Goal: Information Seeking & Learning: Learn about a topic

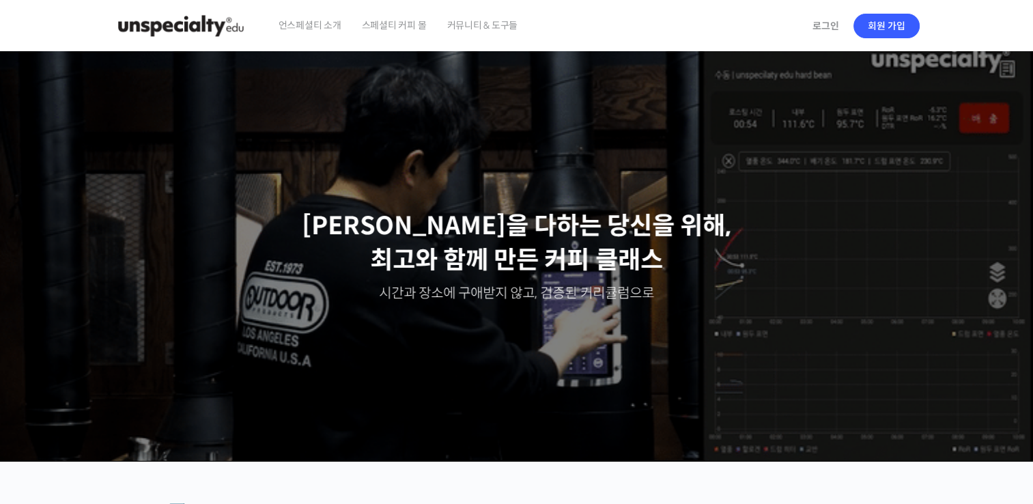
scroll to position [341, 0]
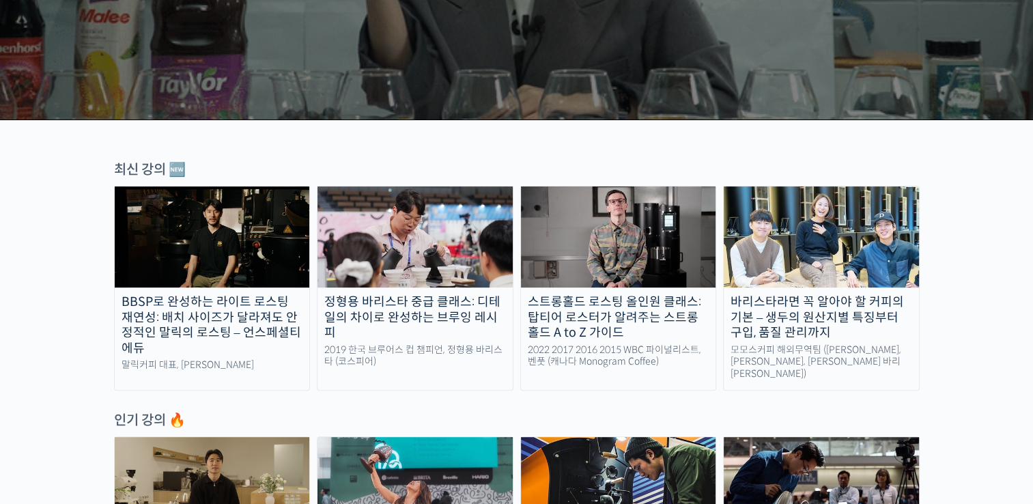
click at [377, 321] on div "정형용 바리스타 중급 클래스: 디테일의 차이로 완성하는 브루잉 레시피" at bounding box center [415, 317] width 195 height 46
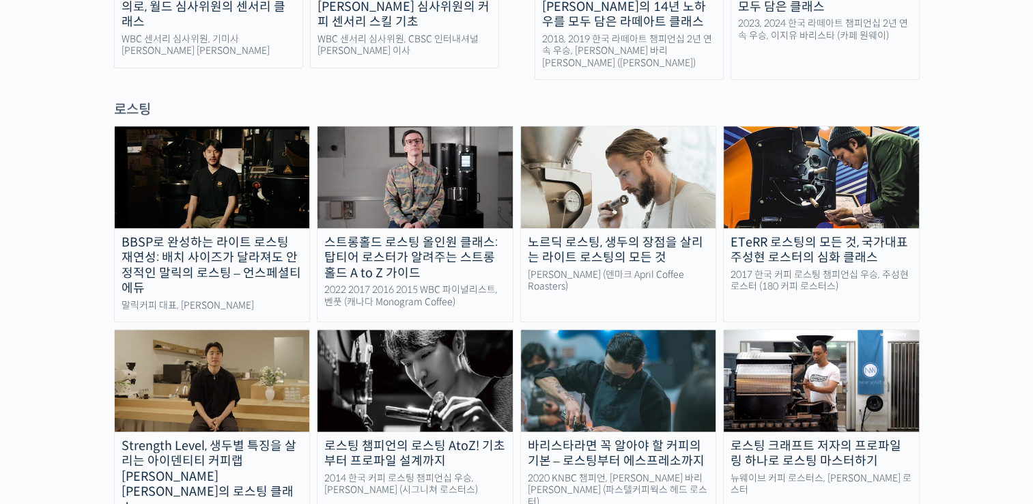
scroll to position [1161, 0]
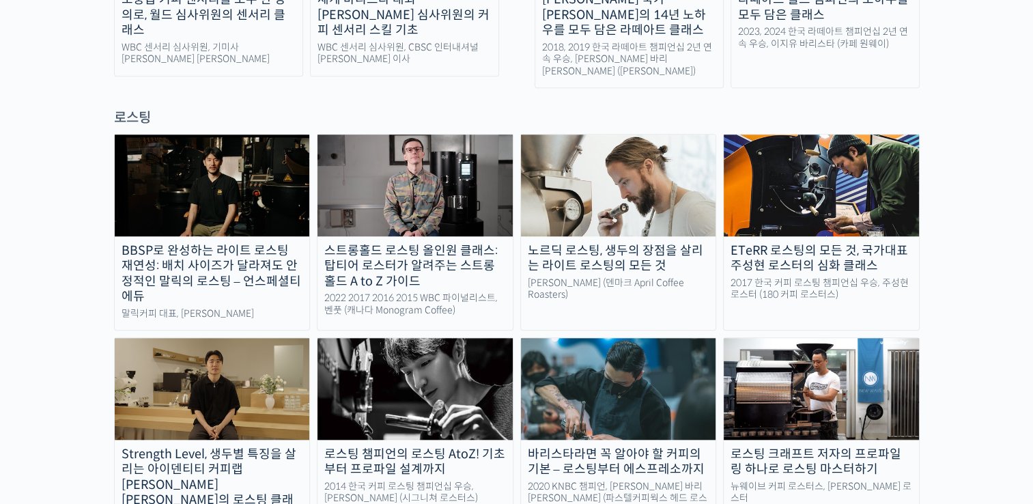
click at [669, 158] on img at bounding box center [618, 185] width 195 height 101
click at [634, 338] on img at bounding box center [618, 388] width 195 height 101
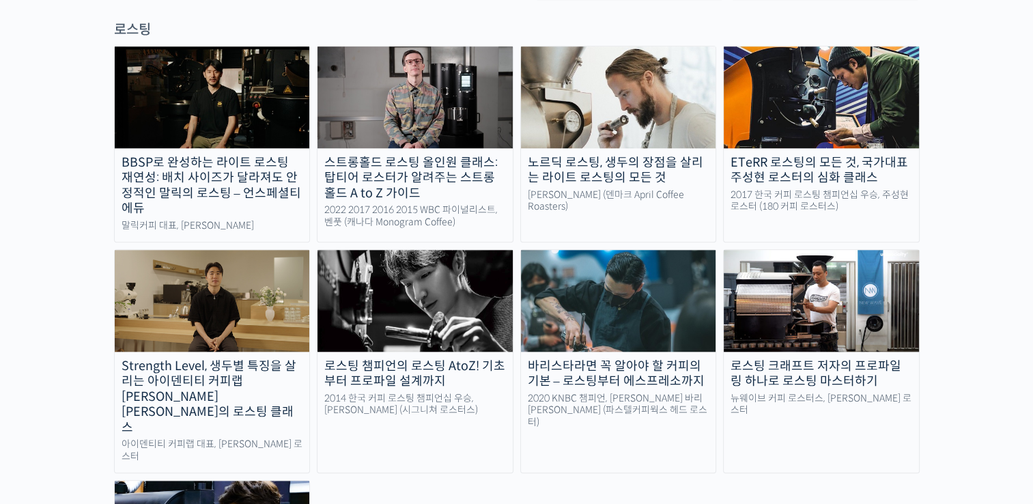
scroll to position [1229, 0]
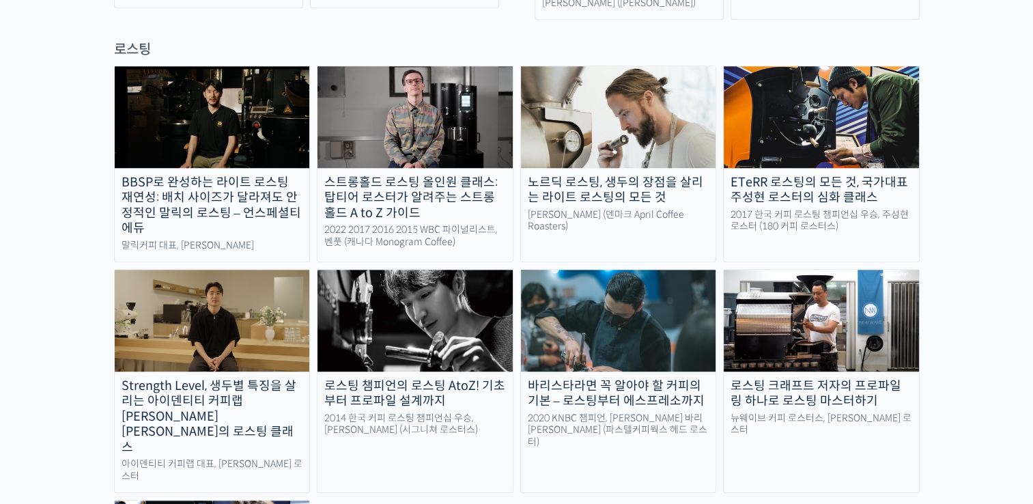
click at [396, 280] on img at bounding box center [415, 320] width 195 height 101
click at [380, 66] on img at bounding box center [415, 116] width 195 height 101
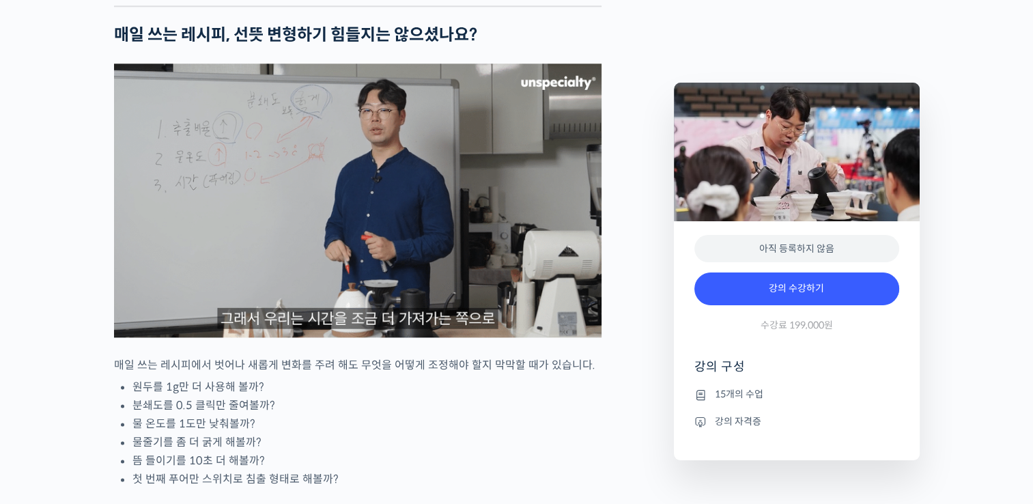
scroll to position [1571, 0]
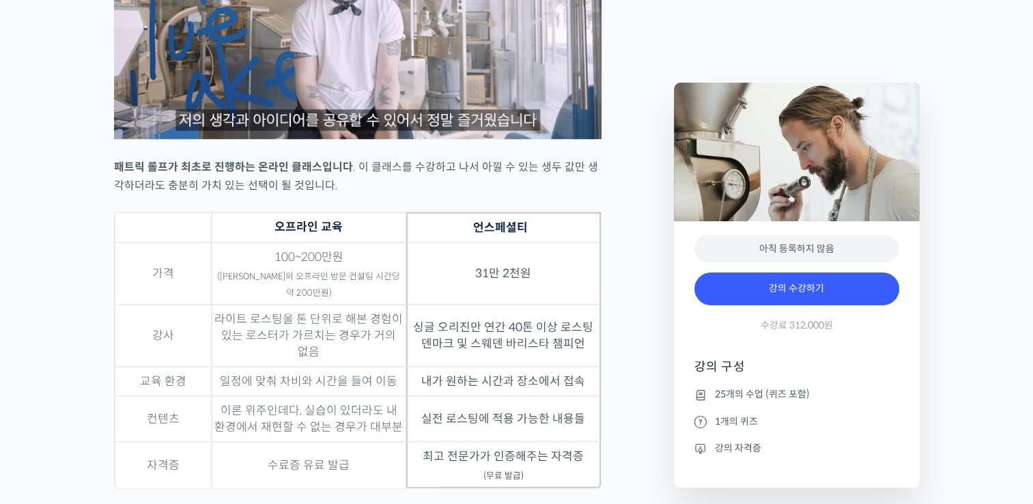
scroll to position [3893, 0]
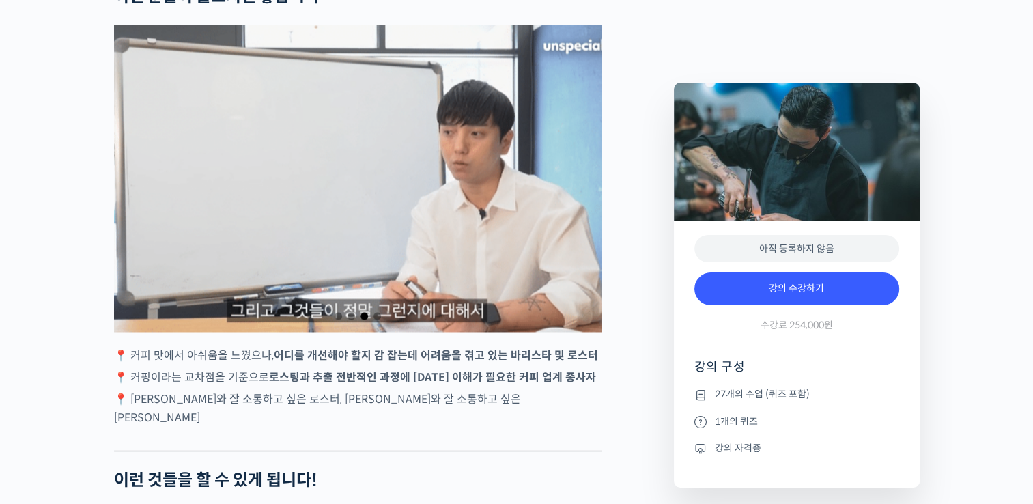
scroll to position [2527, 0]
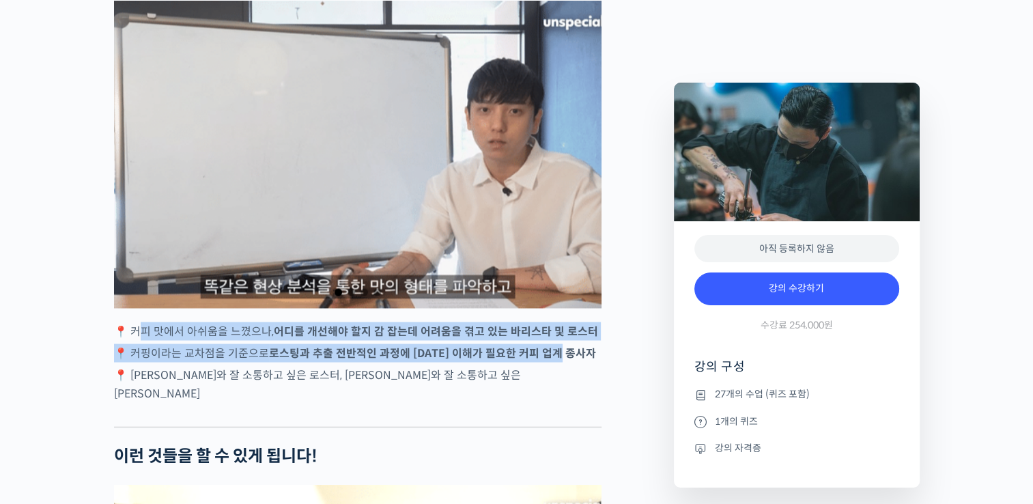
drag, startPoint x: 140, startPoint y: 359, endPoint x: 572, endPoint y: 382, distance: 432.9
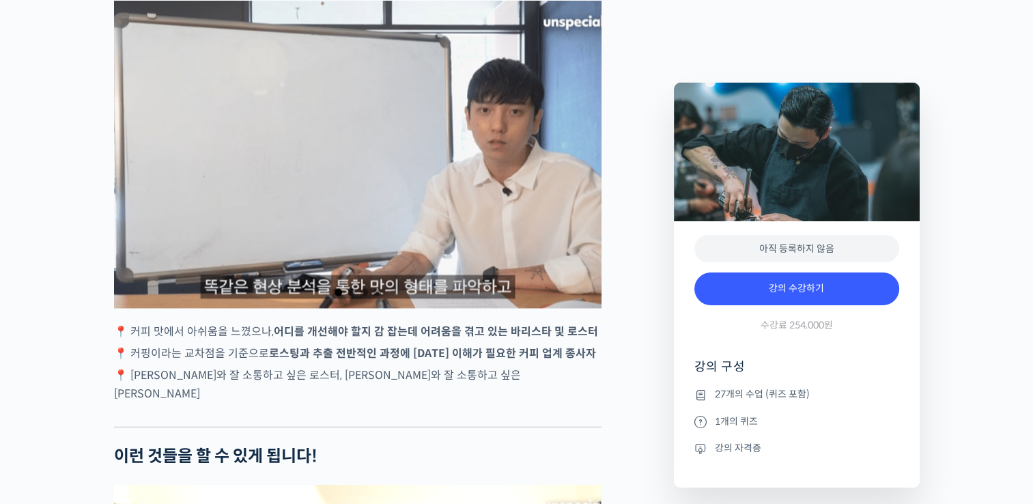
drag, startPoint x: 572, startPoint y: 382, endPoint x: 492, endPoint y: 411, distance: 85.8
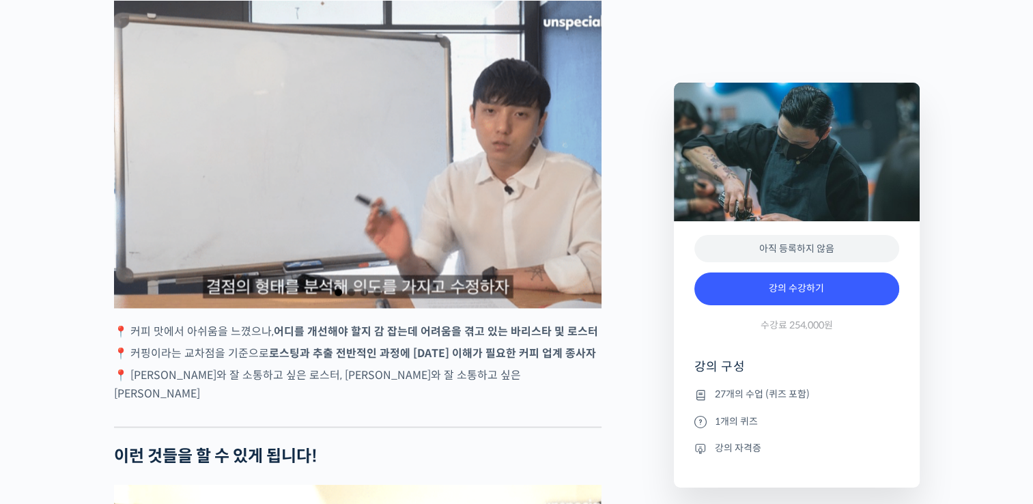
click at [492, 402] on p "📍 바리스타와 잘 소통하고 싶은 로스터, 로스터와 잘 소통하고 싶은 바리스타" at bounding box center [358, 383] width 488 height 37
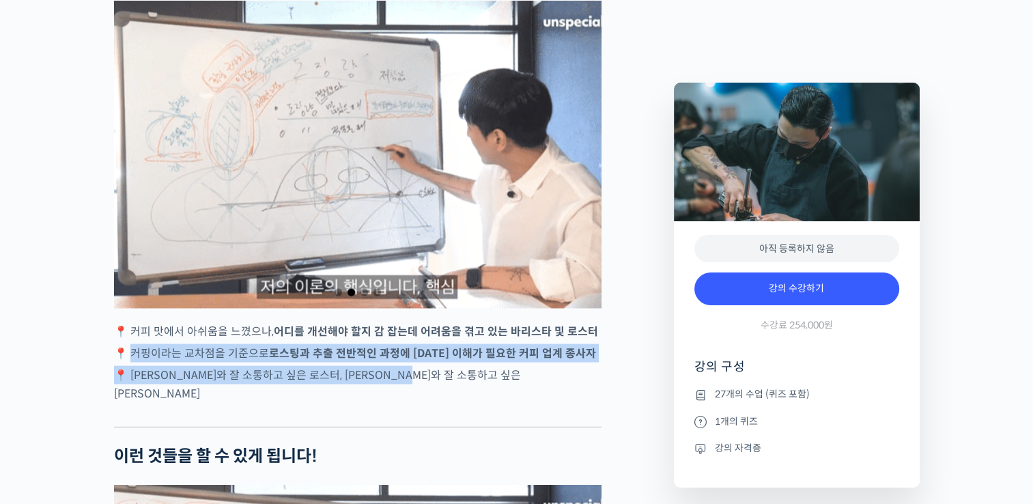
drag, startPoint x: 488, startPoint y: 409, endPoint x: 135, endPoint y: 389, distance: 353.6
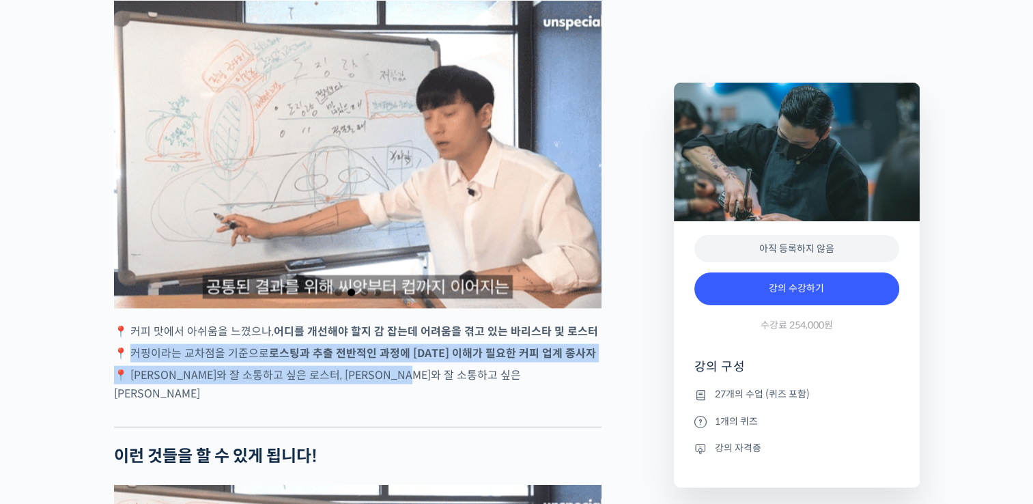
click at [135, 362] on p "📍 커핑이라는 교차점을 기준으로 로스팅과 추출 전반적인 과정에 대한 이해가 필요한 커피 업계 종사자" at bounding box center [358, 353] width 488 height 18
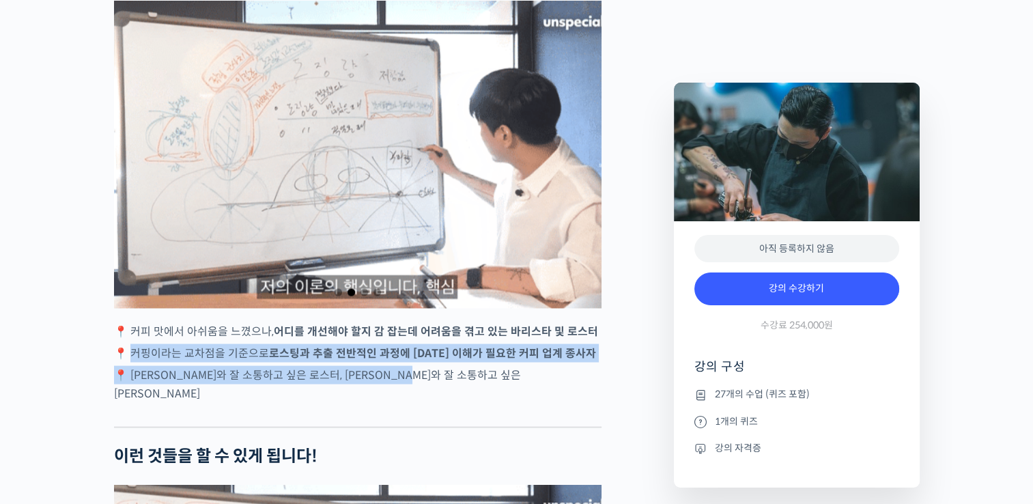
click at [134, 362] on p "📍 커핑이라는 교차점을 기준으로 로스팅과 추출 전반적인 과정에 대한 이해가 필요한 커피 업계 종사자" at bounding box center [358, 353] width 488 height 18
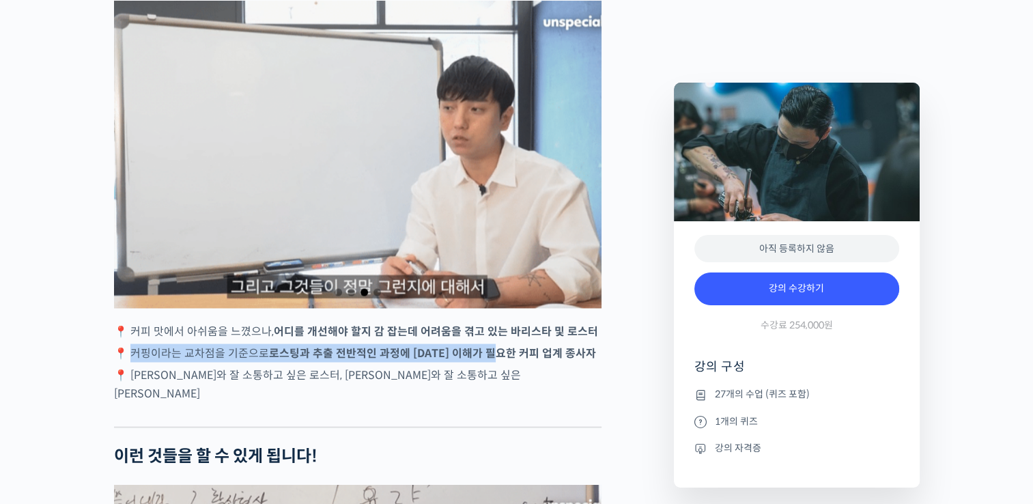
drag, startPoint x: 132, startPoint y: 384, endPoint x: 505, endPoint y: 381, distance: 373.6
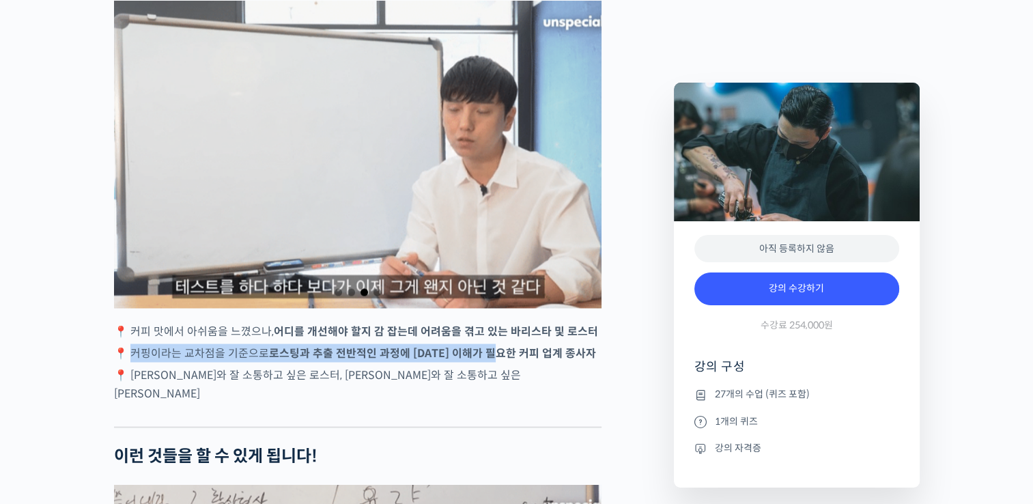
click at [505, 362] on p "📍 커핑이라는 교차점을 기준으로 로스팅과 추출 전반적인 과정에 대한 이해가 필요한 커피 업계 종사자" at bounding box center [358, 353] width 488 height 18
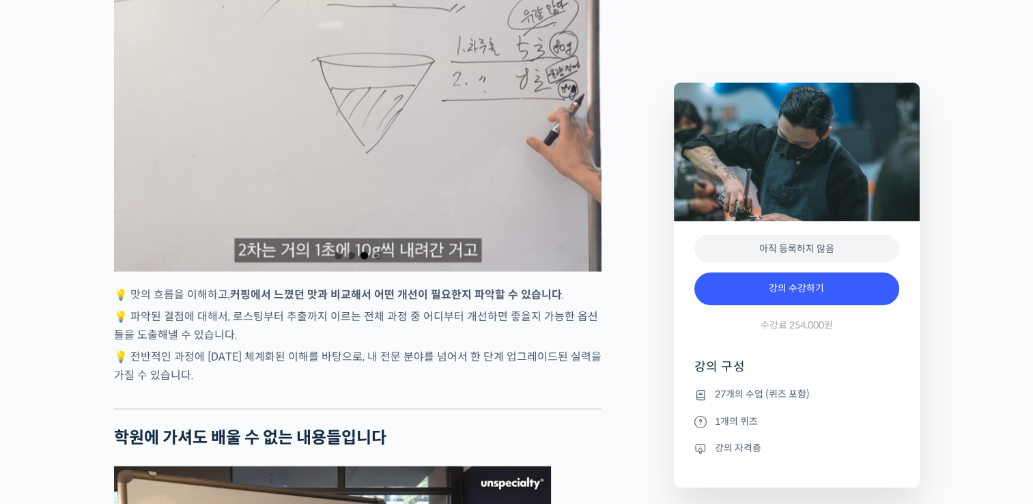
scroll to position [3210, 0]
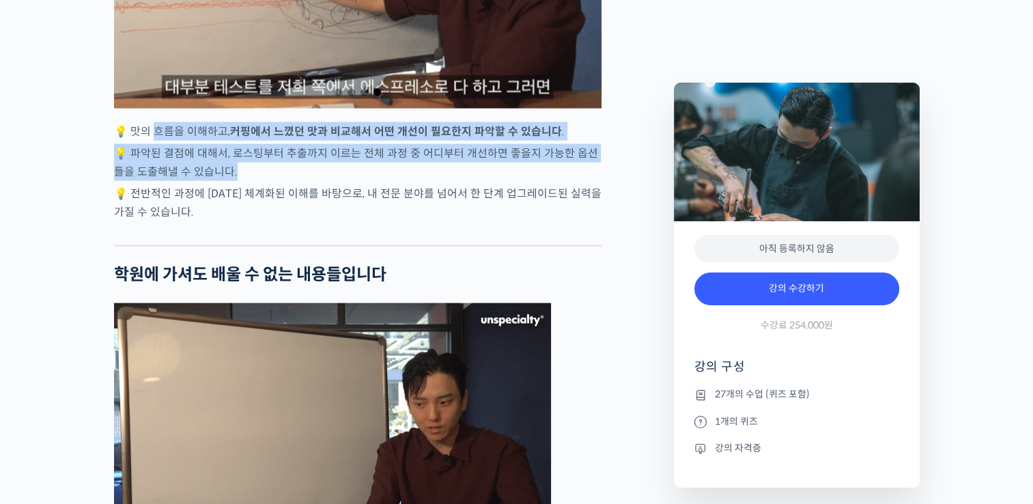
drag, startPoint x: 156, startPoint y: 146, endPoint x: 311, endPoint y: 178, distance: 159.0
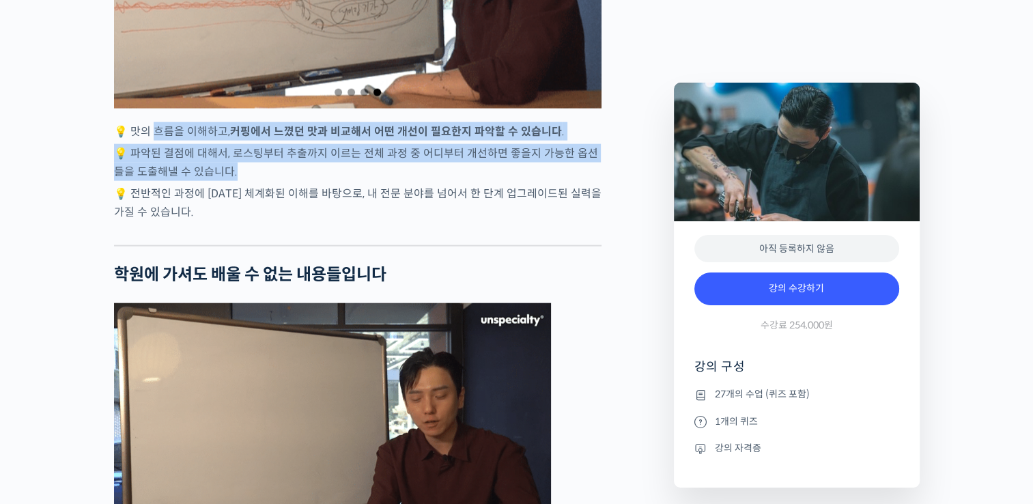
click at [311, 178] on p "💡 파악된 결점에 대해서, 로스팅부터 추출까지 이르는 전체 과정 중 어디부터 개선하면 좋을지 가능한 옵션들을 도출해낼 수 있습니다." at bounding box center [358, 162] width 488 height 37
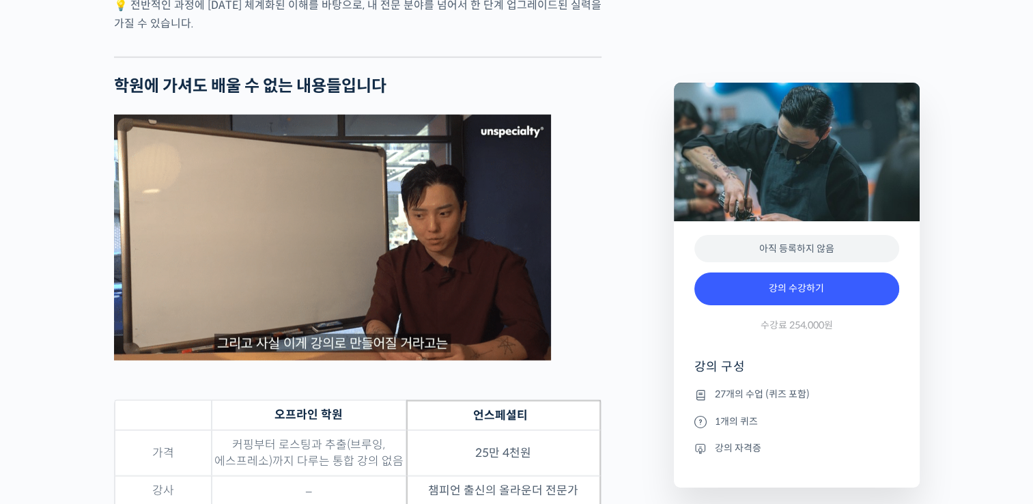
scroll to position [3483, 0]
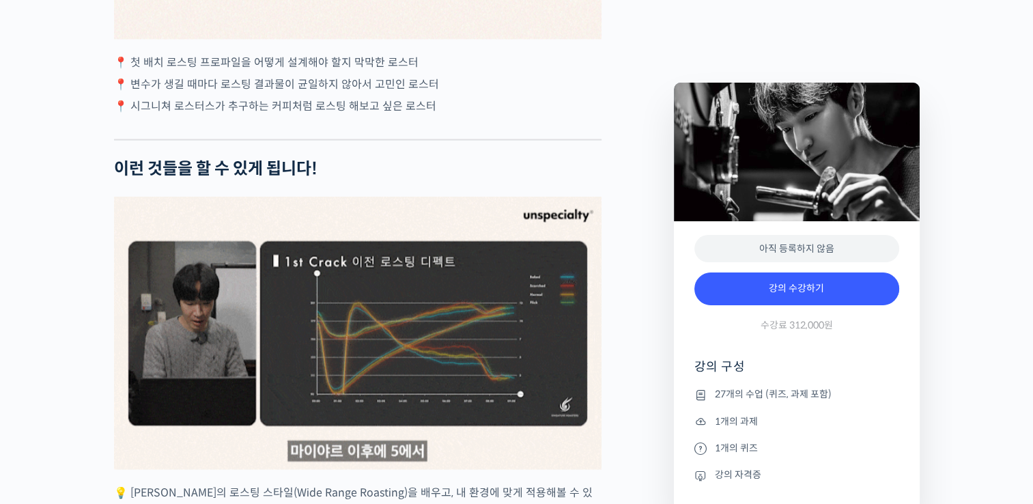
scroll to position [2800, 0]
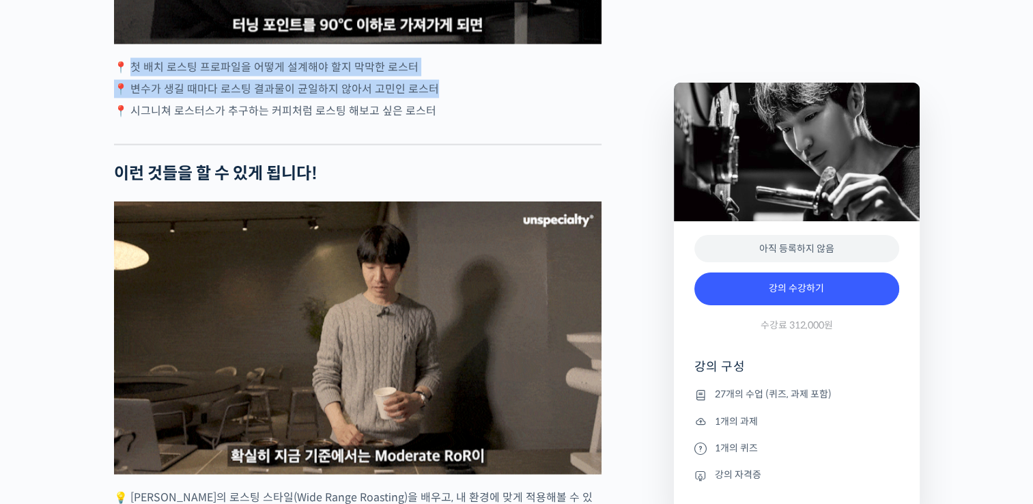
drag, startPoint x: 135, startPoint y: 116, endPoint x: 432, endPoint y: 135, distance: 297.0
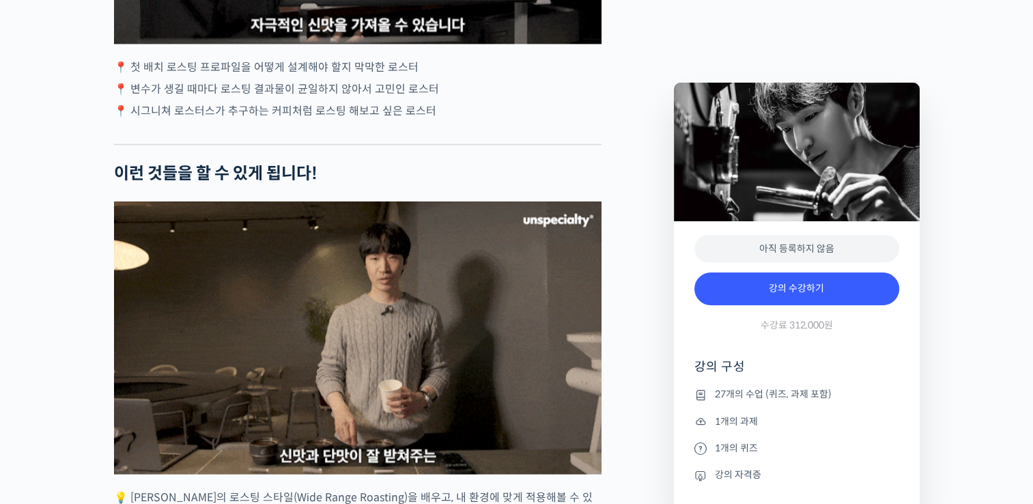
drag, startPoint x: 432, startPoint y: 135, endPoint x: 428, endPoint y: 154, distance: 19.4
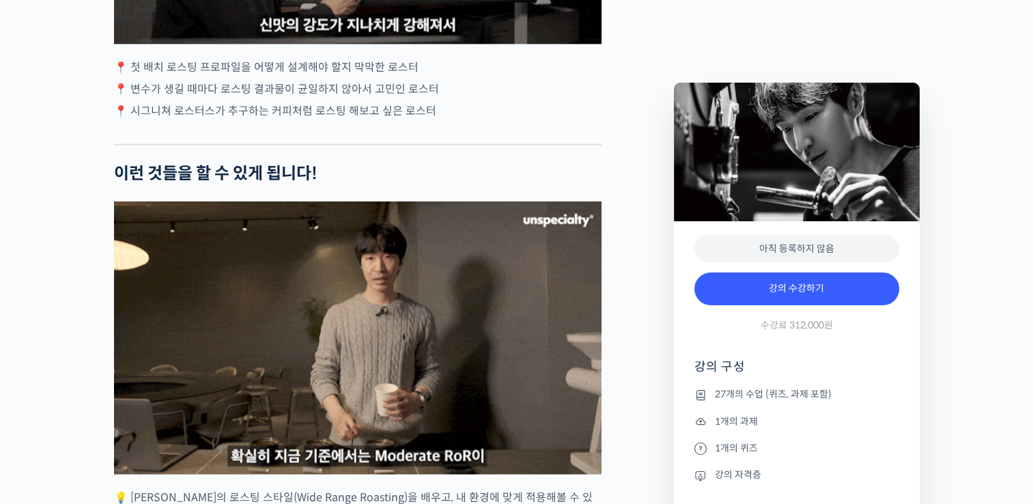
click at [428, 120] on p "📍 시그니쳐 로스터스가 추구하는 커피처럼 로스팅 해보고 싶은 로스터" at bounding box center [358, 111] width 488 height 18
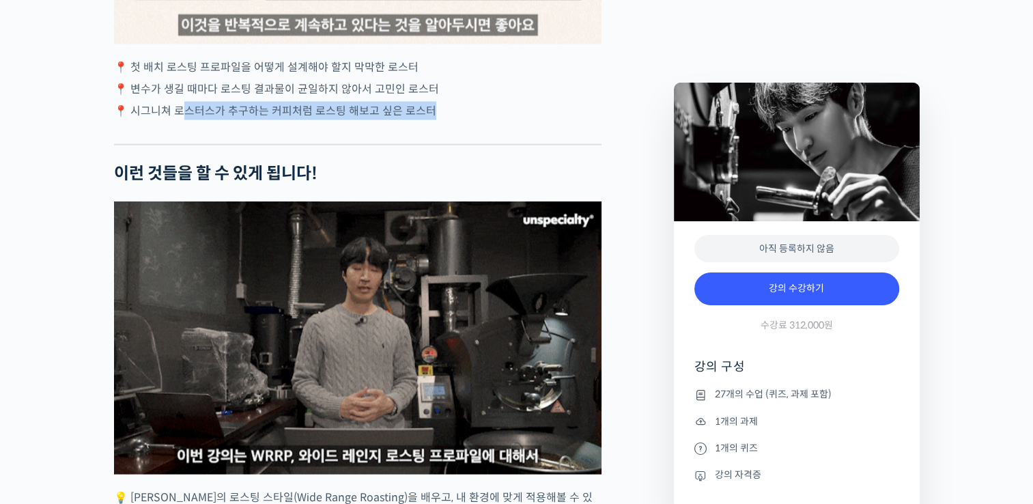
drag, startPoint x: 428, startPoint y: 160, endPoint x: 184, endPoint y: 150, distance: 244.0
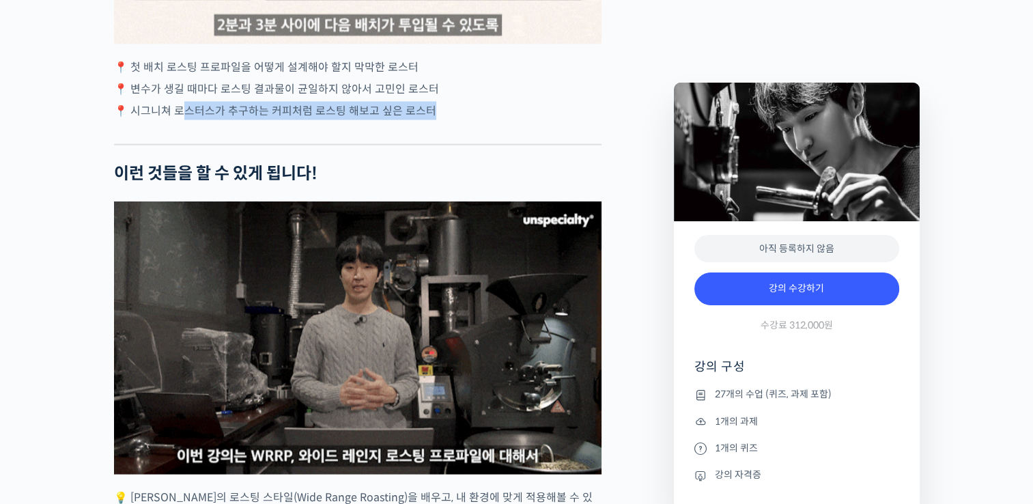
click at [184, 120] on p "📍 시그니쳐 로스터스가 추구하는 커피처럼 로스팅 해보고 싶은 로스터" at bounding box center [358, 111] width 488 height 18
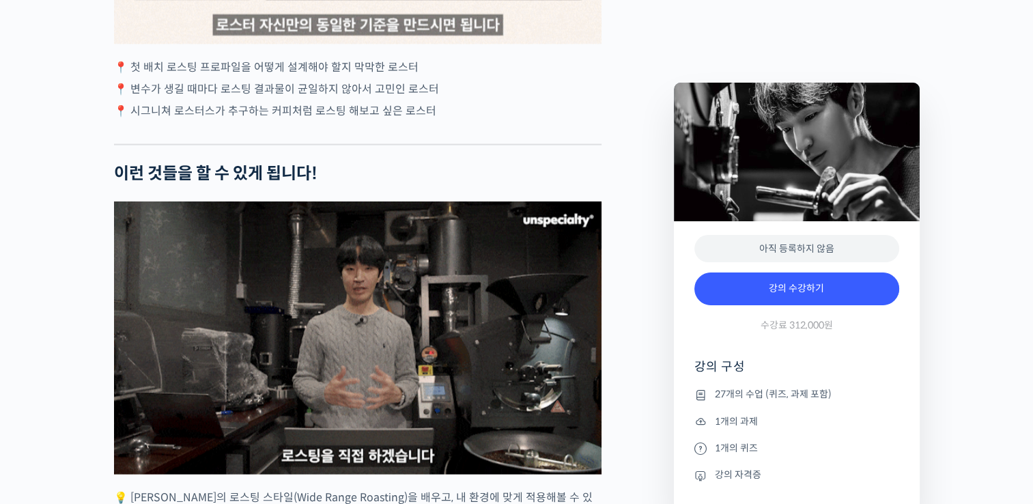
drag, startPoint x: 184, startPoint y: 150, endPoint x: 158, endPoint y: 109, distance: 48.9
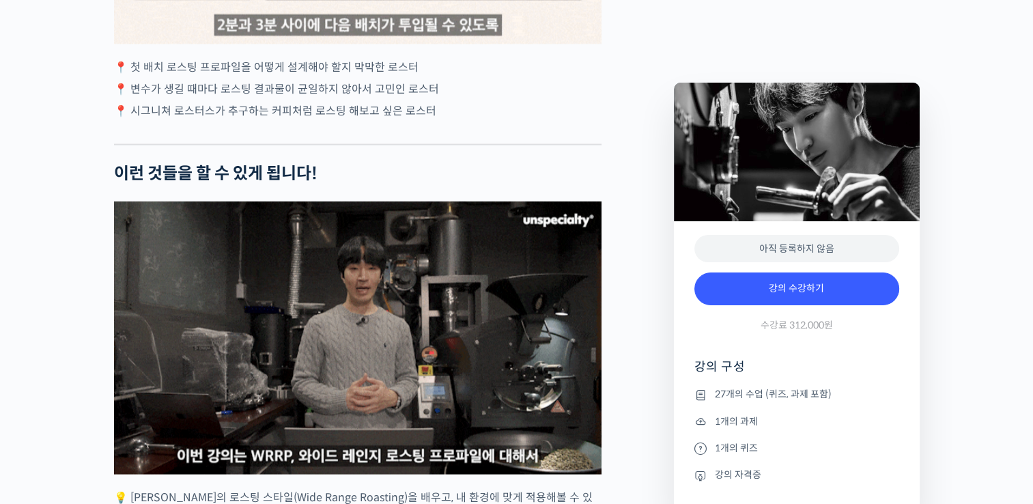
click at [158, 76] on p "📍 첫 배치 로스팅 프로파일을 어떻게 설계해야 할지 막막한 로스터" at bounding box center [358, 67] width 488 height 18
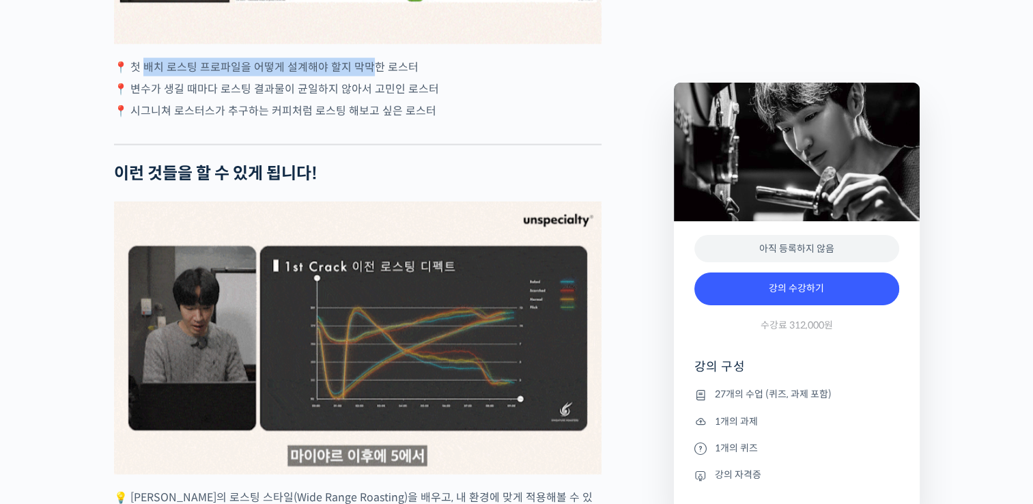
drag, startPoint x: 144, startPoint y: 111, endPoint x: 373, endPoint y: 124, distance: 229.1
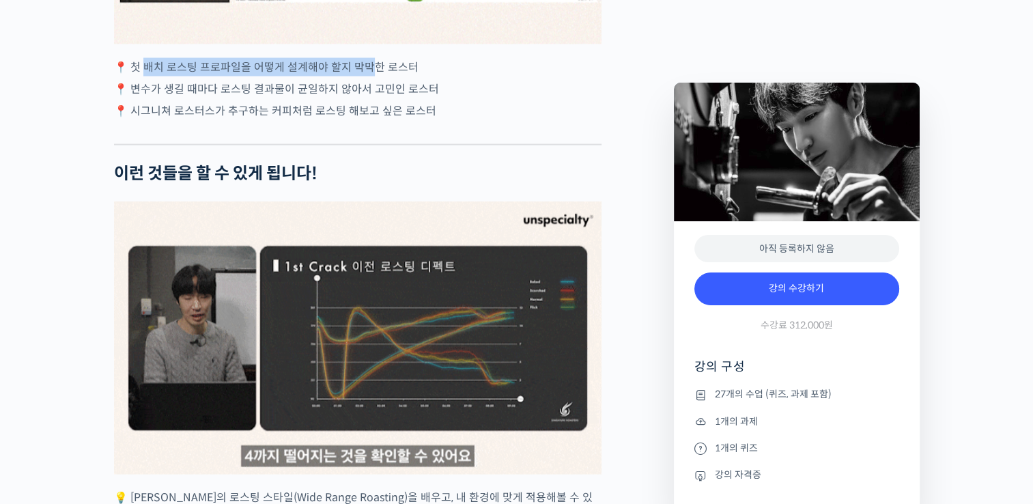
click at [373, 76] on p "📍 첫 배치 로스팅 프로파일을 어떻게 설계해야 할지 막막한 로스터" at bounding box center [358, 67] width 488 height 18
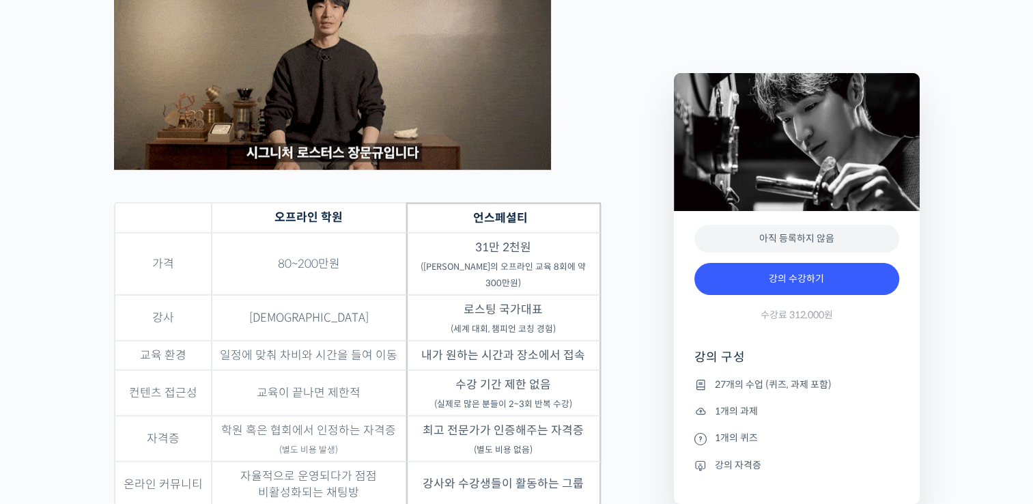
scroll to position [3551, 0]
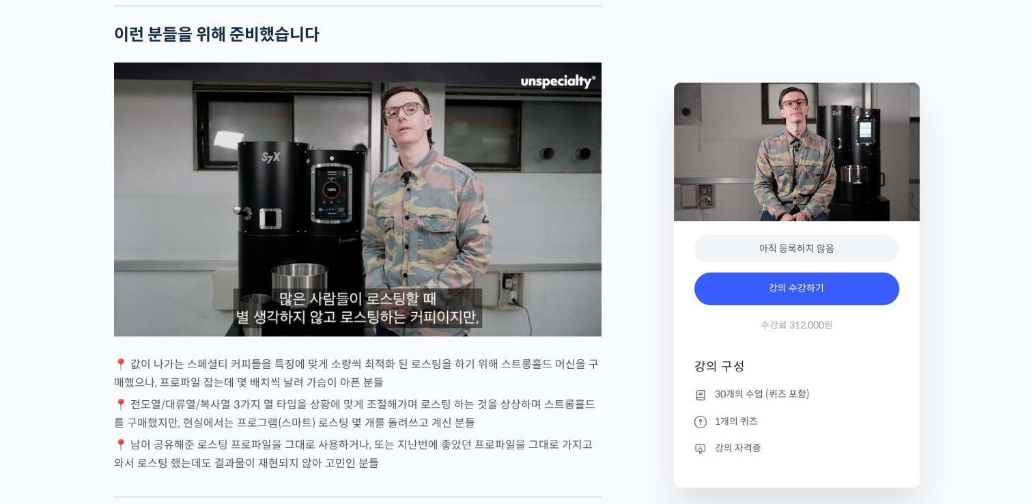
scroll to position [3005, 0]
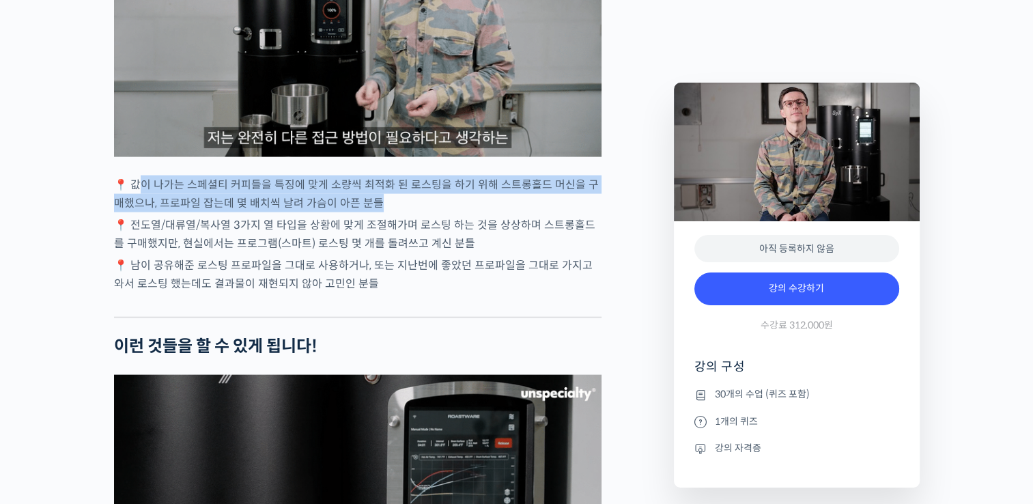
drag, startPoint x: 142, startPoint y: 204, endPoint x: 557, endPoint y: 228, distance: 415.2
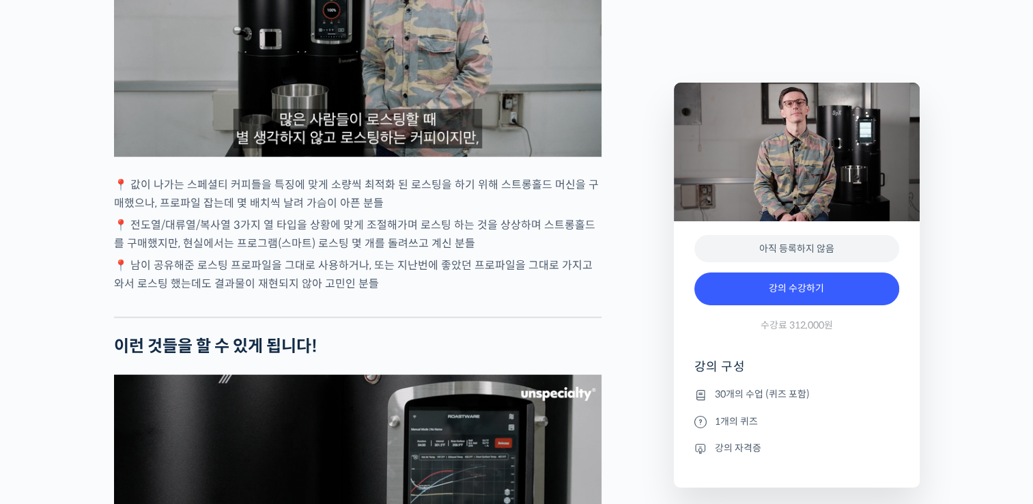
drag, startPoint x: 557, startPoint y: 228, endPoint x: 438, endPoint y: 253, distance: 121.3
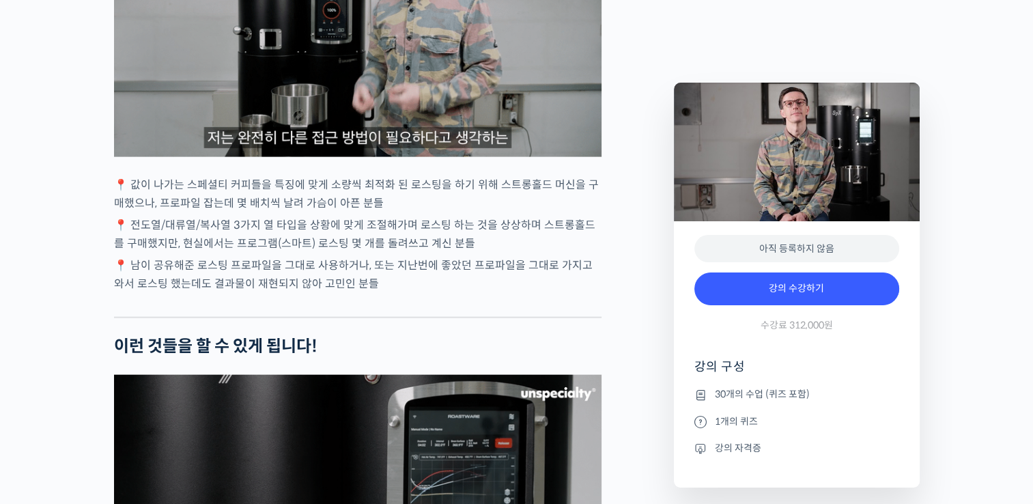
click at [438, 253] on p "📍 전도열/대류열/복사열 3가지 열 타입을 상황에 맞게 조절해가며 로스팅 하는 것을 상상하며 스트롱홀드를 구매했지만, 현실에서는 프로그램(스마…" at bounding box center [358, 234] width 488 height 37
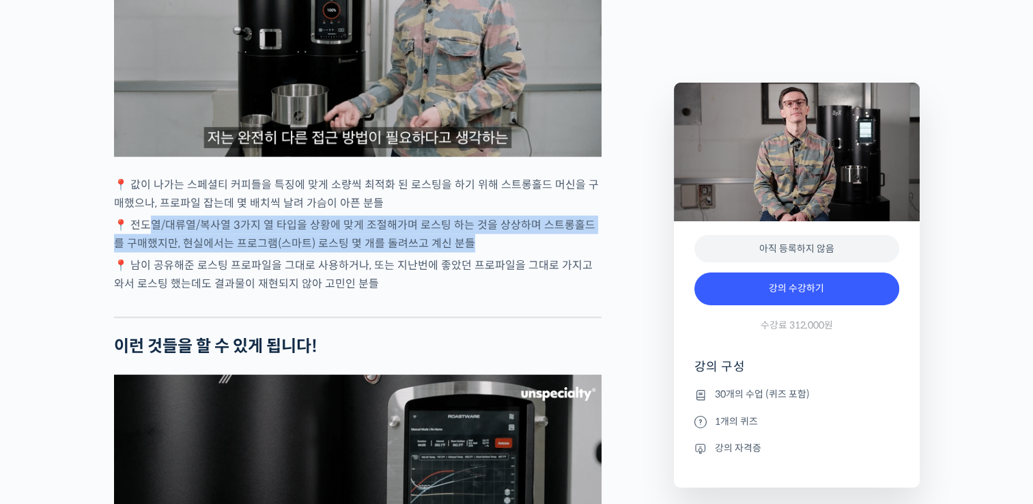
drag, startPoint x: 155, startPoint y: 261, endPoint x: 524, endPoint y: 269, distance: 369.6
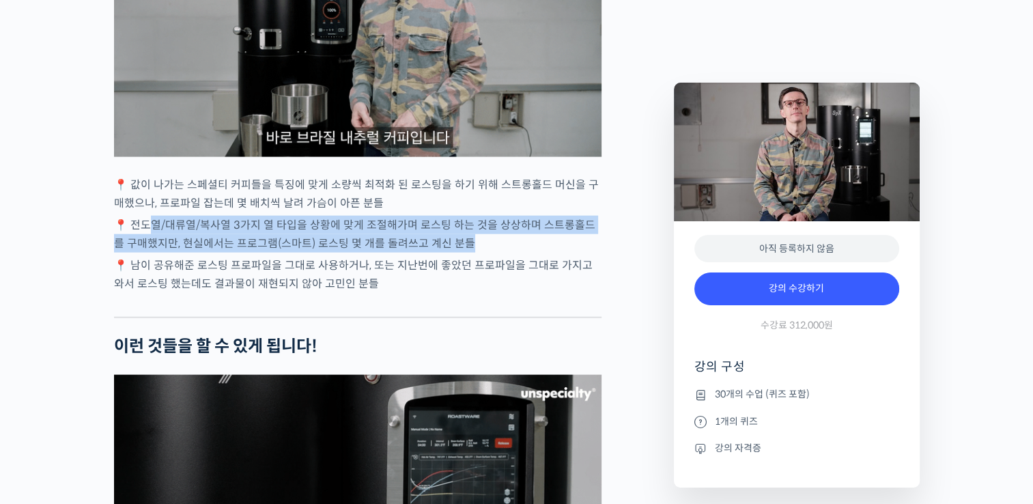
click at [524, 253] on p "📍 전도열/대류열/복사열 3가지 열 타입을 상황에 맞게 조절해가며 로스팅 하는 것을 상상하며 스트롱홀드를 구매했지만, 현실에서는 프로그램(스마…" at bounding box center [358, 234] width 488 height 37
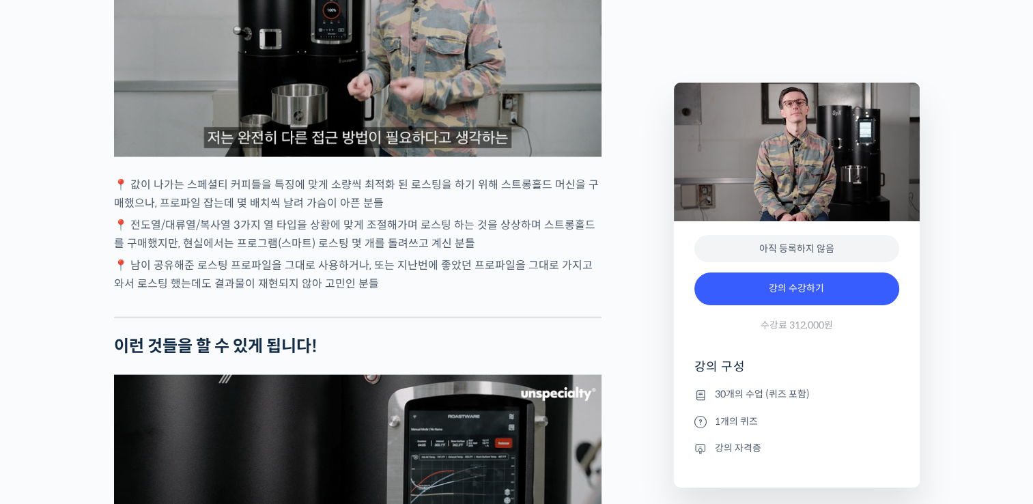
click at [361, 293] on p "📍 남이 공유해준 로스팅 프로파일을 그대로 사용하거나, 또는 지난번에 좋았던 프로파일을 그대로 가지고 와서 로스팅 했는데도 결과물이 재현되지 …" at bounding box center [358, 274] width 488 height 37
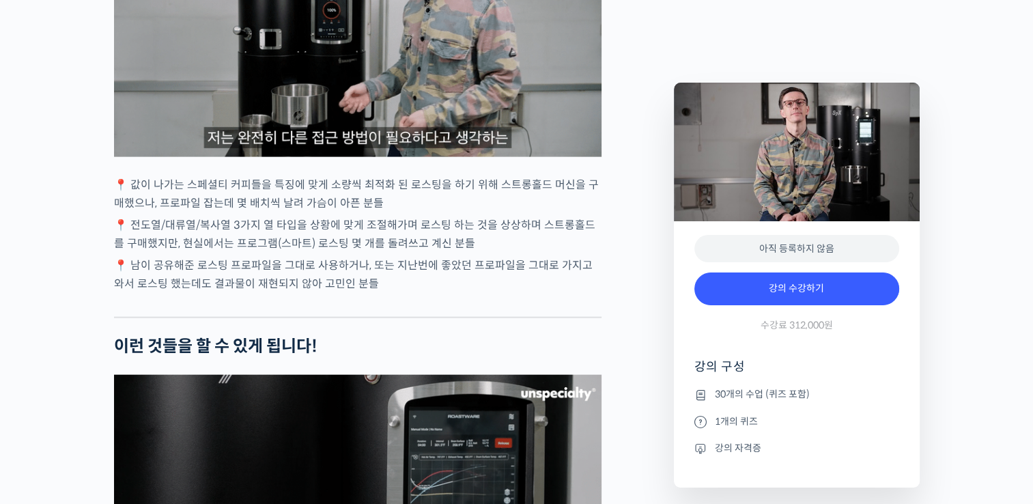
drag, startPoint x: 368, startPoint y: 310, endPoint x: 487, endPoint y: 326, distance: 120.0
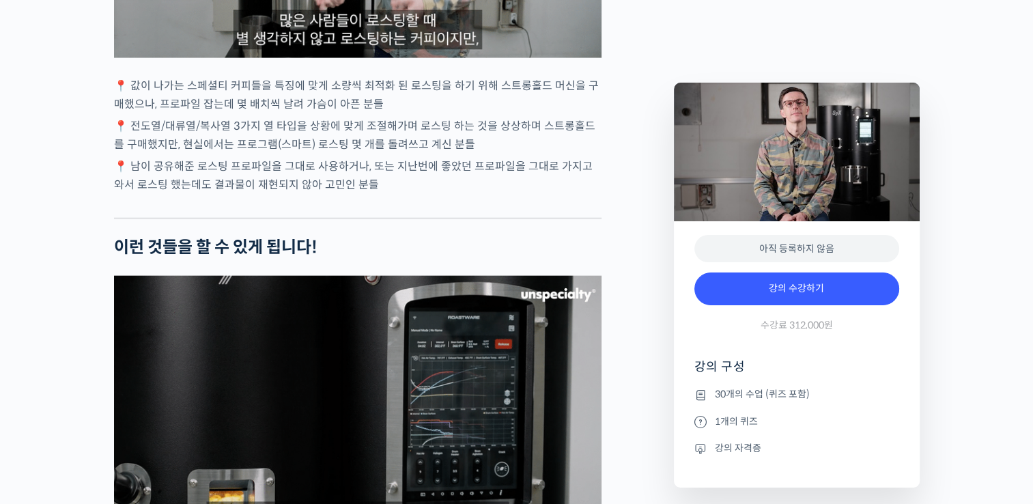
scroll to position [3346, 0]
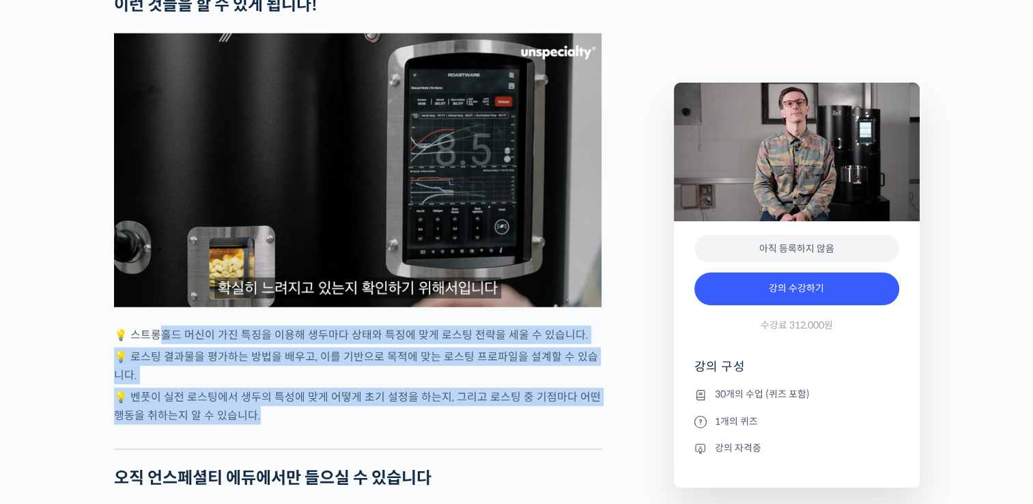
drag, startPoint x: 158, startPoint y: 365, endPoint x: 560, endPoint y: 442, distance: 409.5
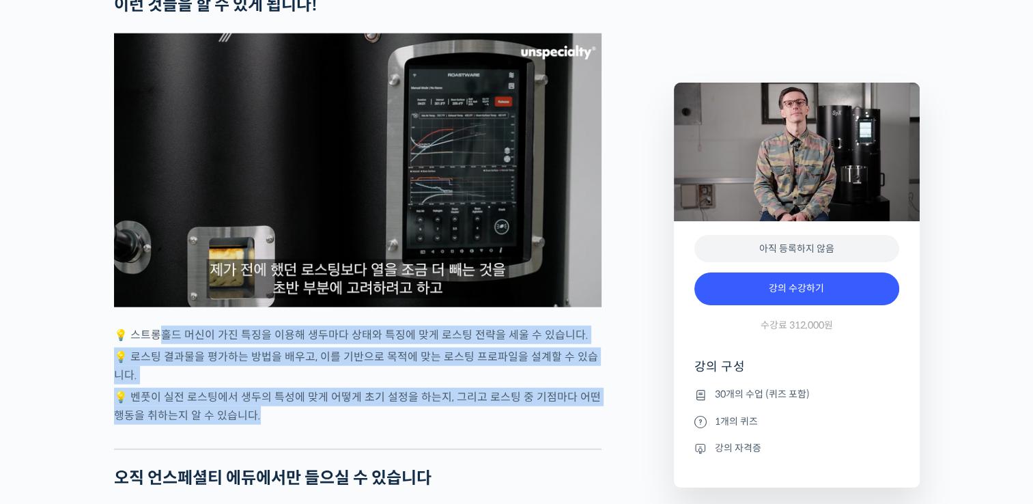
click at [566, 442] on div "벤풋을 소개합니다! 캐나다 <Monogram Coffee> 공동창업자 스트롱홀드 앰버서더 (2023년~) 캐나다 바리스타 챔피언십 (Canad…" at bounding box center [358, 231] width 488 height 6030
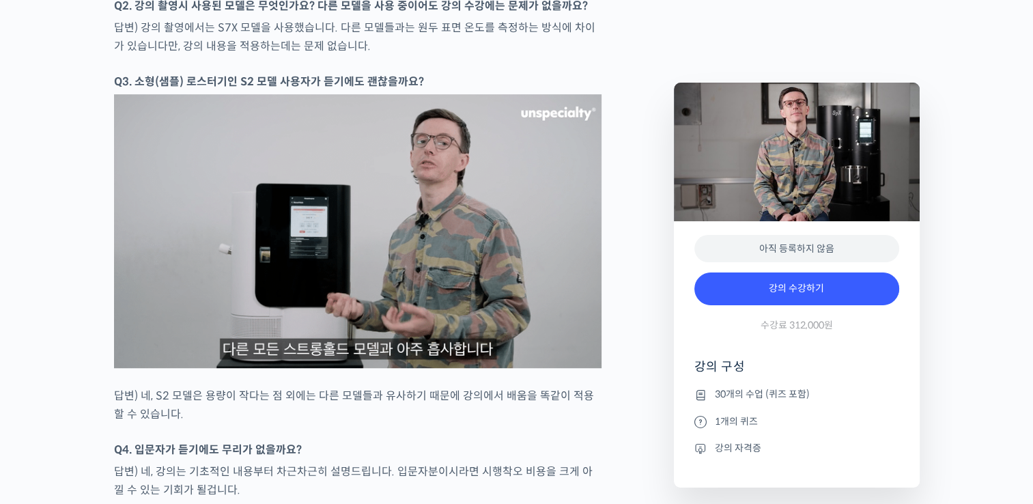
scroll to position [6078, 0]
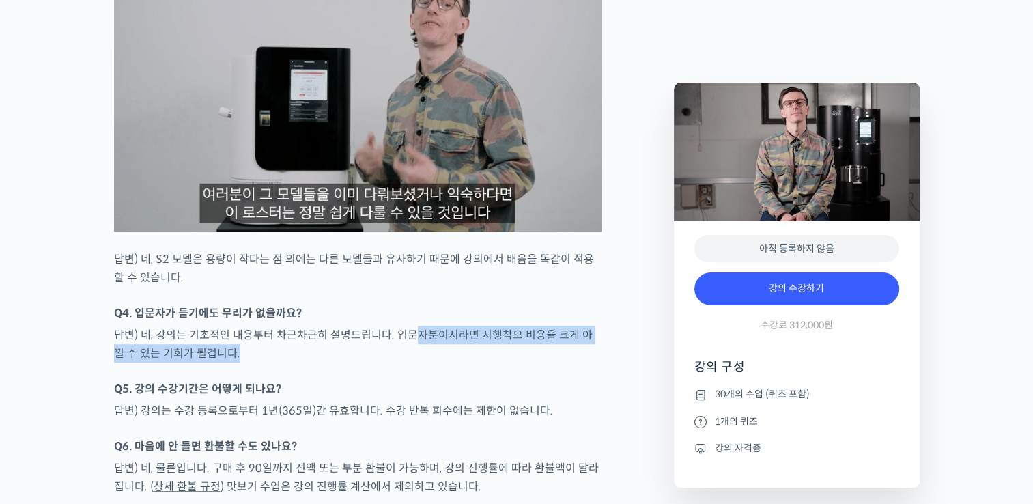
drag, startPoint x: 365, startPoint y: 383, endPoint x: 406, endPoint y: 365, distance: 45.6
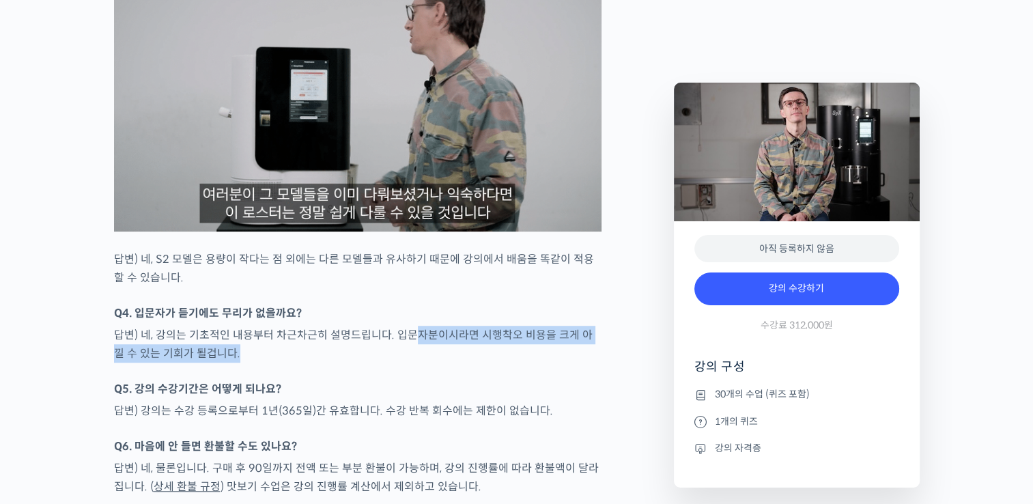
click at [406, 363] on p "답변) 네, 강의는 기초적인 내용부터 차근차근히 설명드립니다. 입문자분이시라면 시행착오 비용을 크게 아낄 수 있는 기회가 될겁니다." at bounding box center [358, 344] width 488 height 37
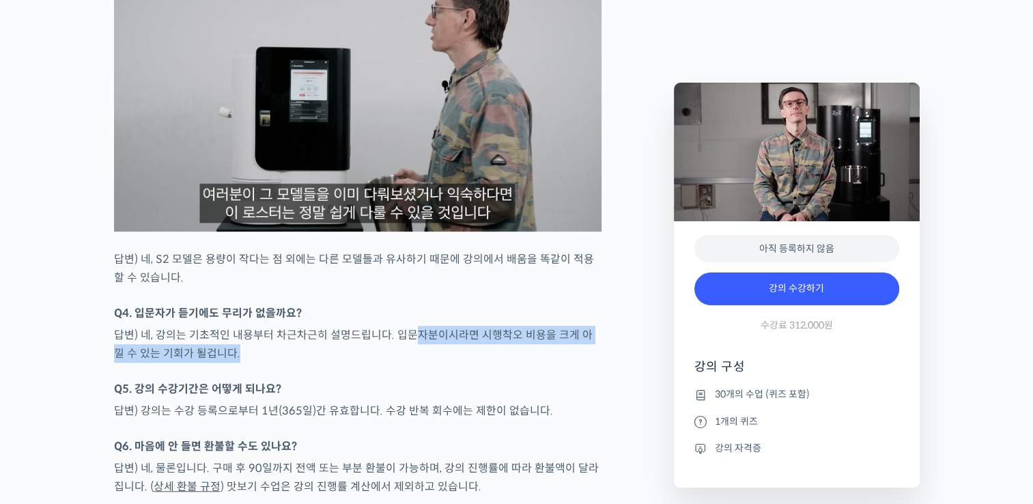
drag, startPoint x: 406, startPoint y: 365, endPoint x: 399, endPoint y: 378, distance: 15.6
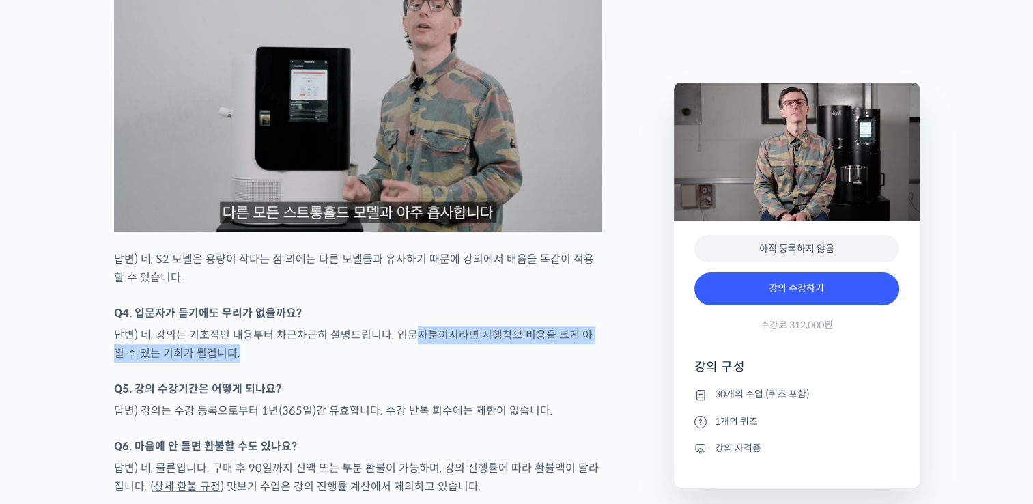
click at [399, 363] on p "답변) 네, 강의는 기초적인 내용부터 차근차근히 설명드립니다. 입문자분이시라면 시행착오 비용을 크게 아낄 수 있는 기회가 될겁니다." at bounding box center [358, 344] width 488 height 37
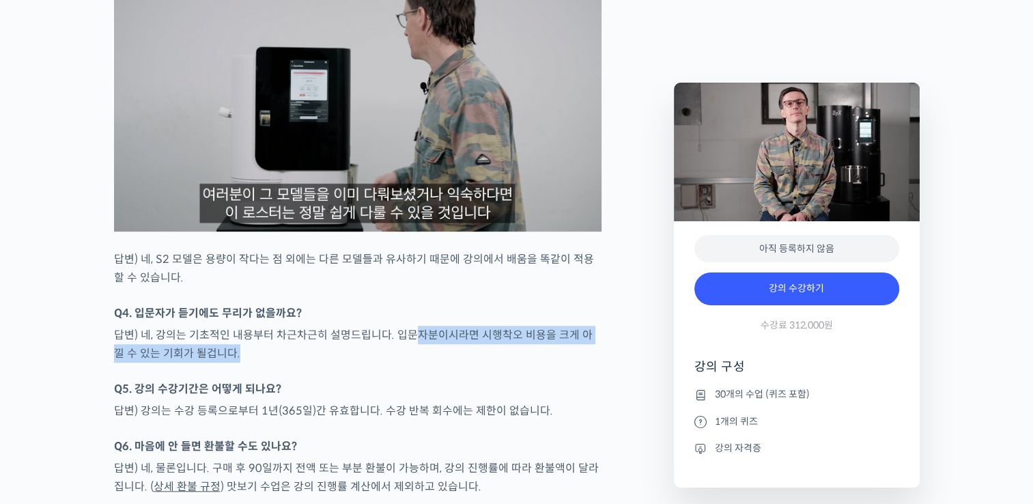
click at [399, 363] on p "답변) 네, 강의는 기초적인 내용부터 차근차근히 설명드립니다. 입문자분이시라면 시행착오 비용을 크게 아낄 수 있는 기회가 될겁니다." at bounding box center [358, 344] width 488 height 37
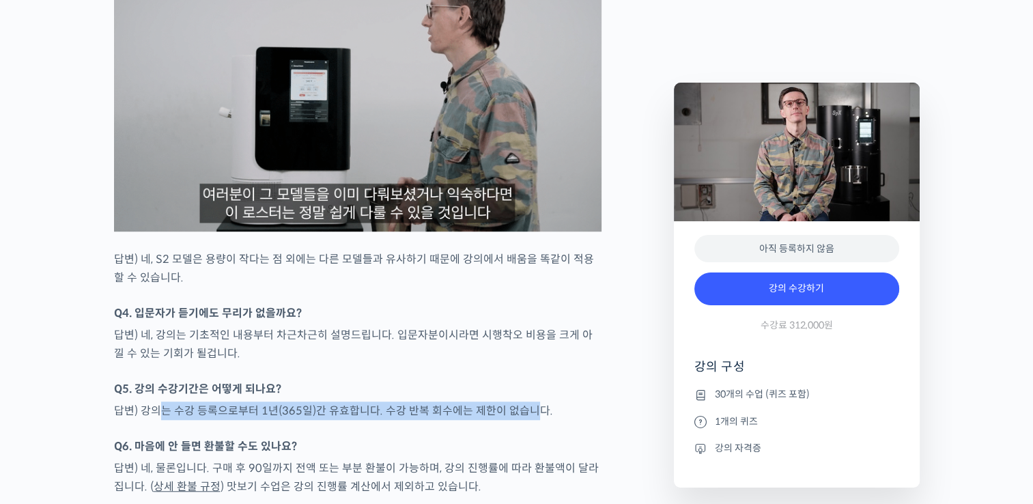
drag, startPoint x: 156, startPoint y: 438, endPoint x: 530, endPoint y: 437, distance: 374.2
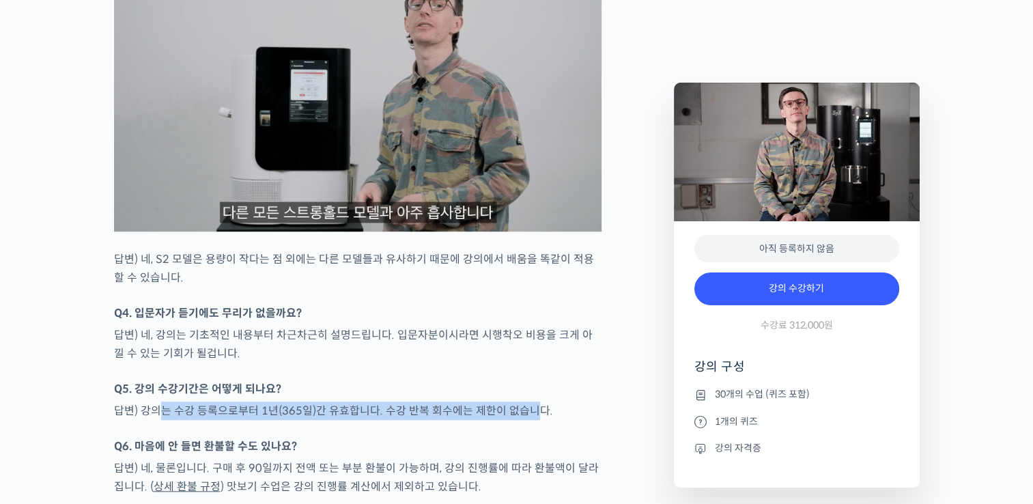
click at [530, 420] on p "답변) 강의는 수강 등록으로부터 1년(365일)간 유효합니다. 수강 반복 회수에는 제한이 없습니다." at bounding box center [358, 411] width 488 height 18
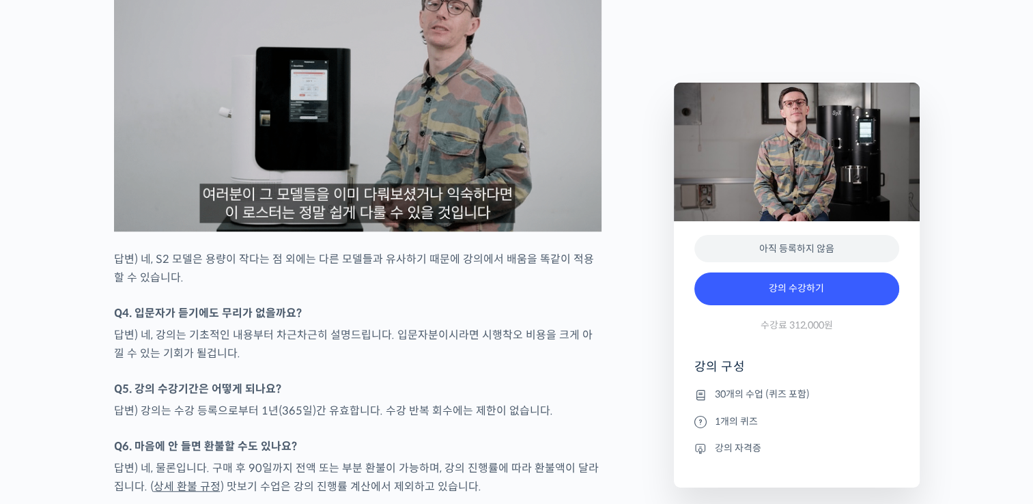
drag, startPoint x: 530, startPoint y: 437, endPoint x: 471, endPoint y: 366, distance: 92.6
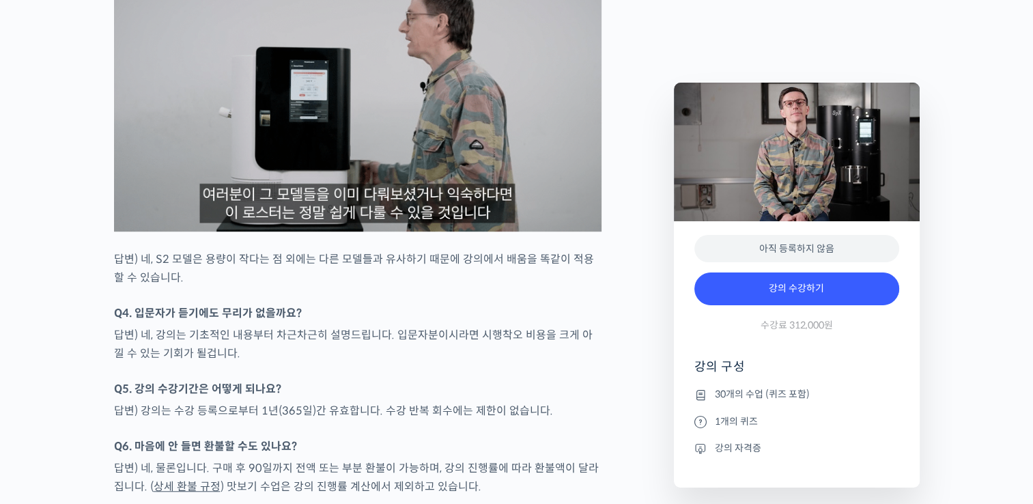
click at [471, 363] on p "답변) 네, 강의는 기초적인 내용부터 차근차근히 설명드립니다. 입문자분이시라면 시행착오 비용을 크게 아낄 수 있는 기회가 될겁니다." at bounding box center [358, 344] width 488 height 37
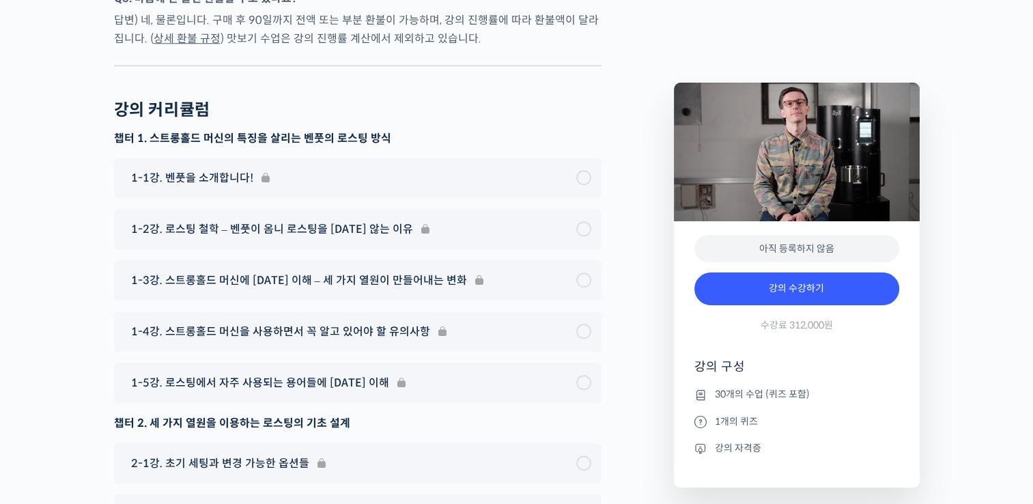
scroll to position [6556, 0]
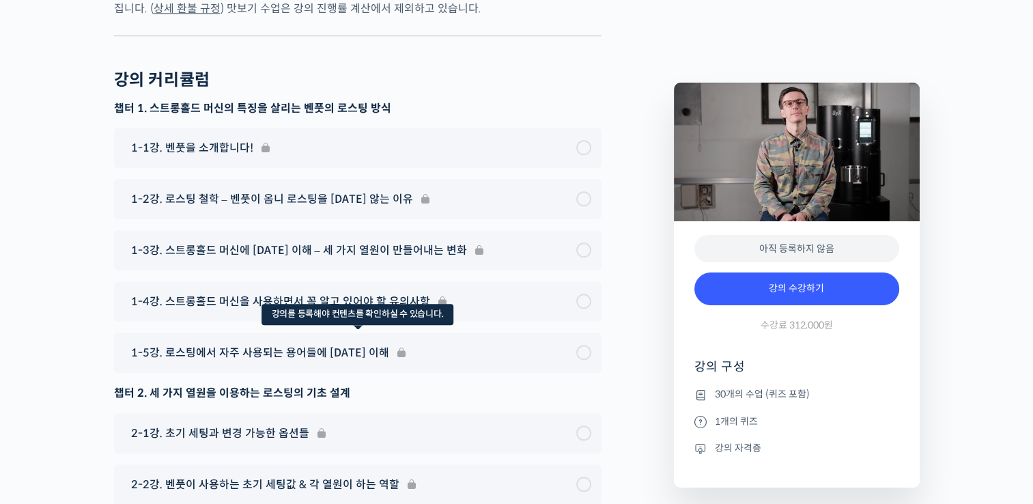
click at [242, 373] on div "1-5강. 로스팅에서 자주 사용되는 용어들에 [DATE] 이해" at bounding box center [358, 353] width 488 height 40
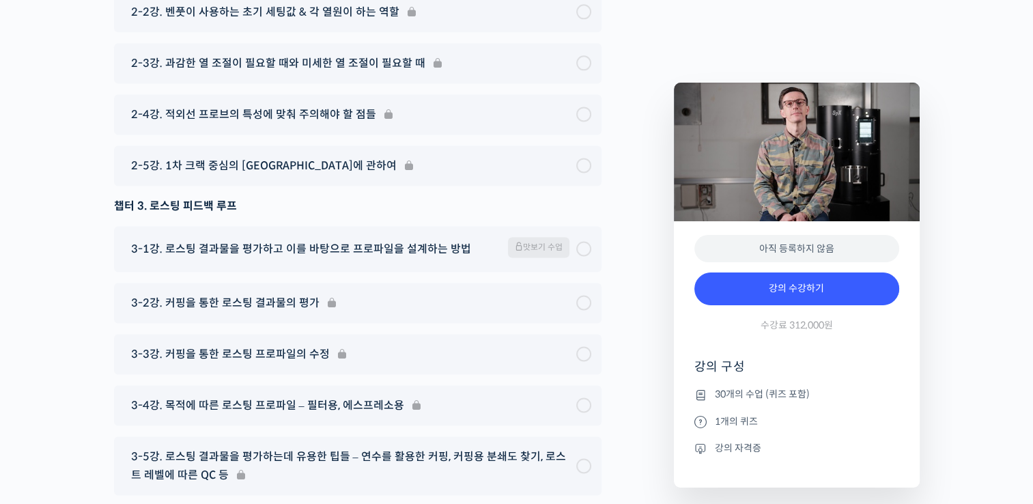
scroll to position [7034, 0]
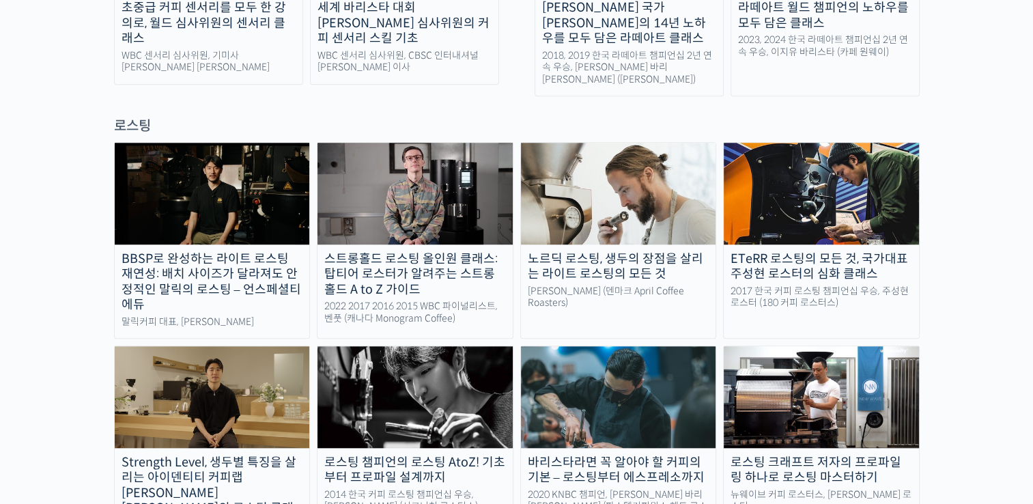
scroll to position [1093, 0]
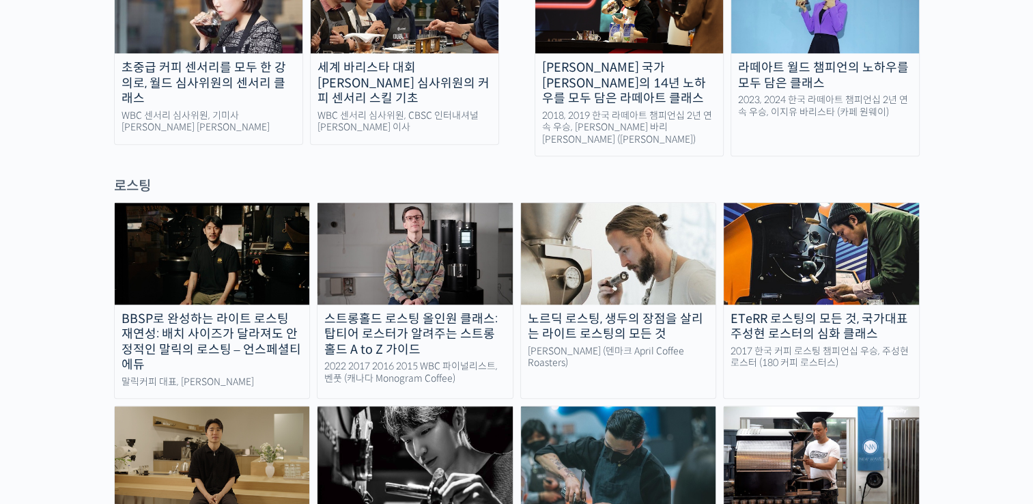
click at [150, 211] on img at bounding box center [212, 253] width 195 height 101
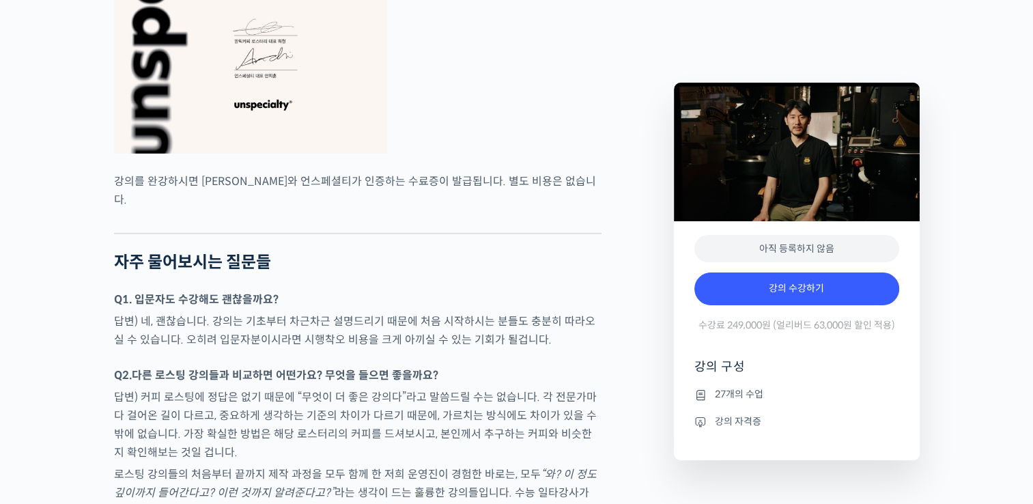
scroll to position [4439, 0]
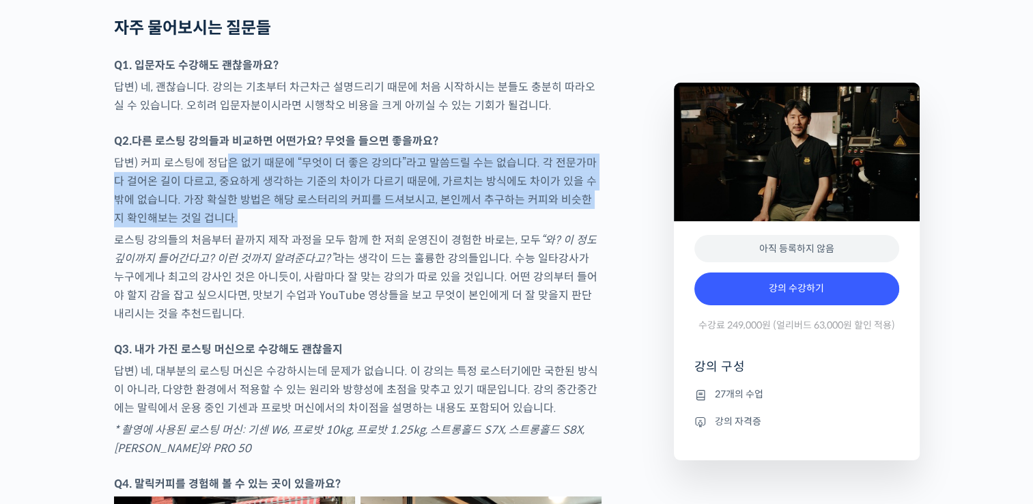
drag, startPoint x: 232, startPoint y: 191, endPoint x: 320, endPoint y: 241, distance: 101.6
click at [320, 227] on p "답변) 커피 로스팅에 정답은 없기 때문에 “무엇이 더 좋은 강의다”라고 말씀드릴 수는 없습니다. 각 전문가마다 걸어온 길이 다르고, 중요하게 …" at bounding box center [358, 191] width 488 height 74
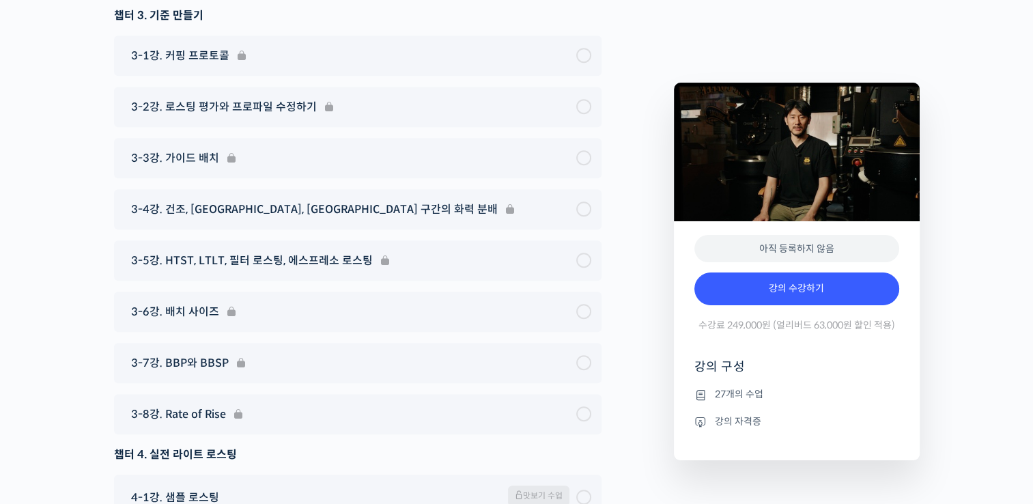
scroll to position [5873, 0]
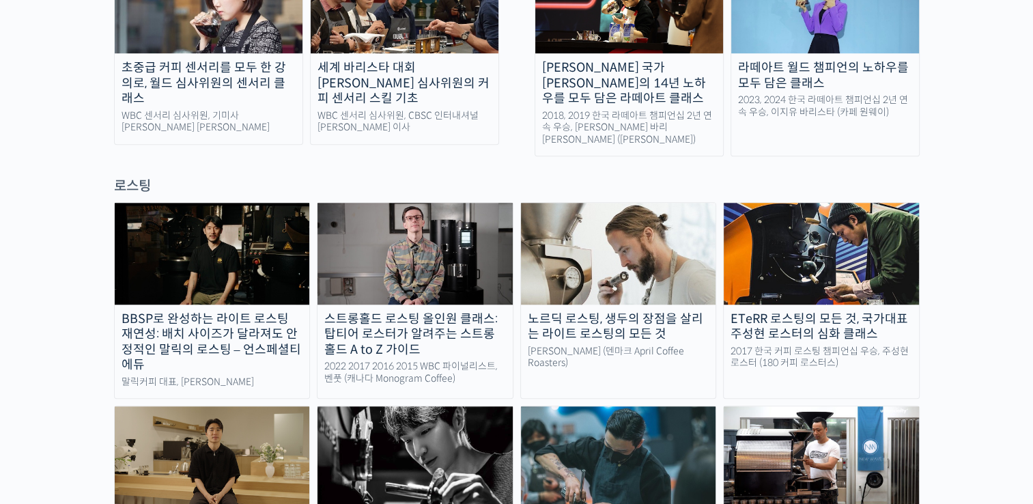
click at [255, 203] on img at bounding box center [212, 253] width 195 height 101
click at [456, 210] on img at bounding box center [415, 253] width 195 height 101
click at [233, 406] on img at bounding box center [212, 456] width 195 height 101
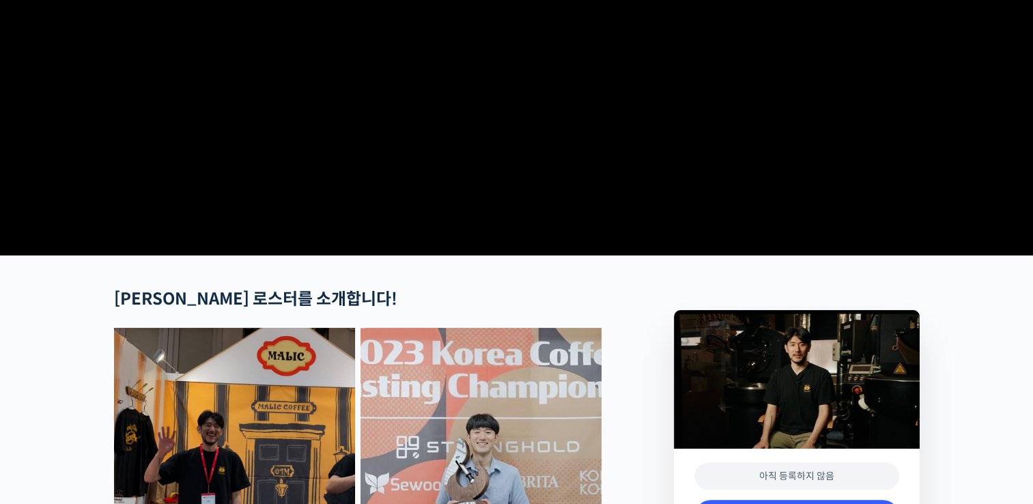
scroll to position [615, 0]
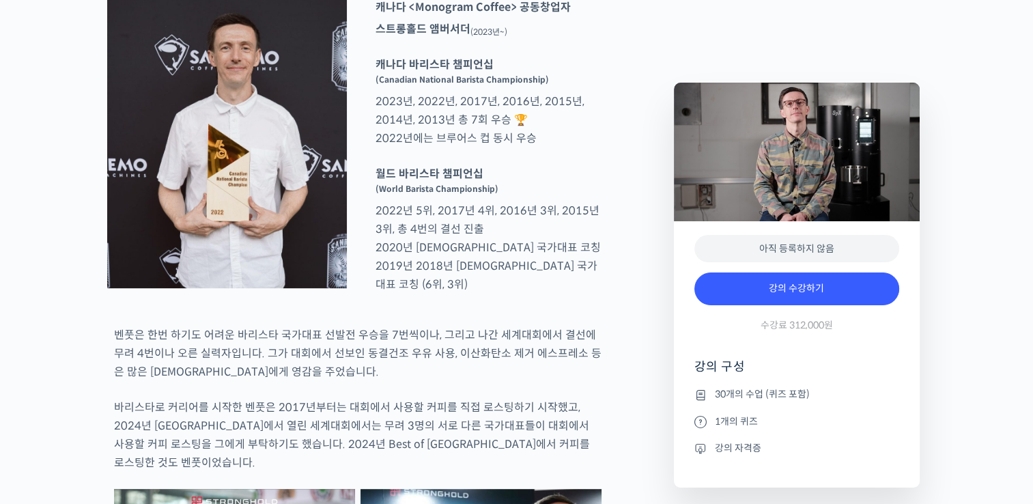
scroll to position [683, 0]
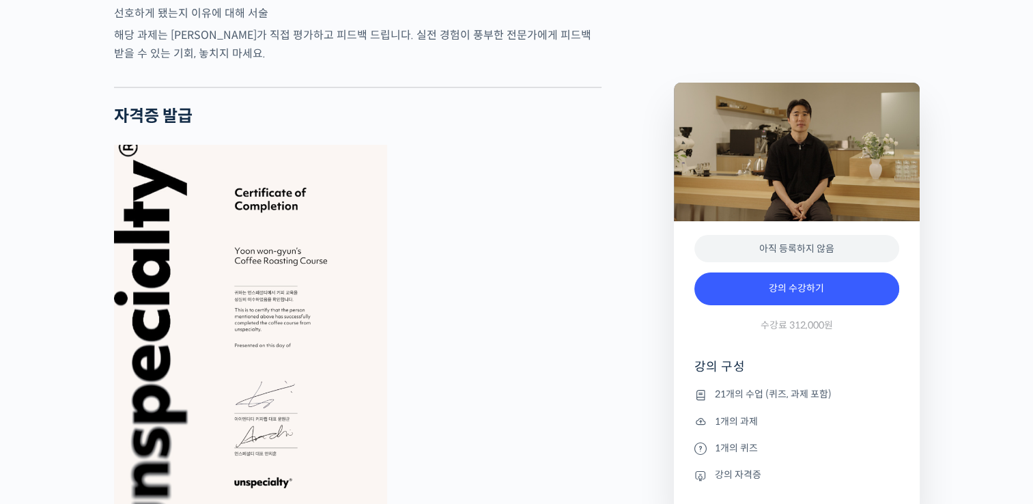
scroll to position [4781, 0]
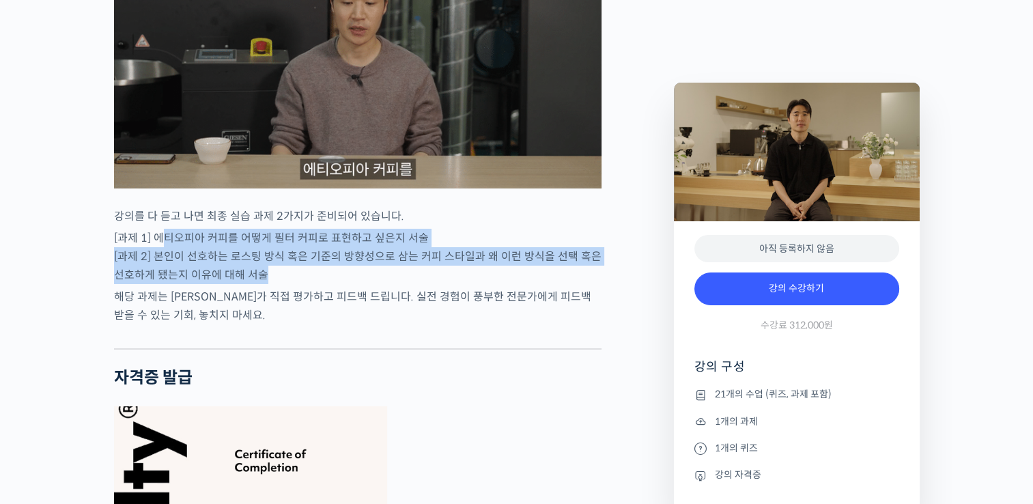
drag, startPoint x: 163, startPoint y: 226, endPoint x: 479, endPoint y: 264, distance: 317.8
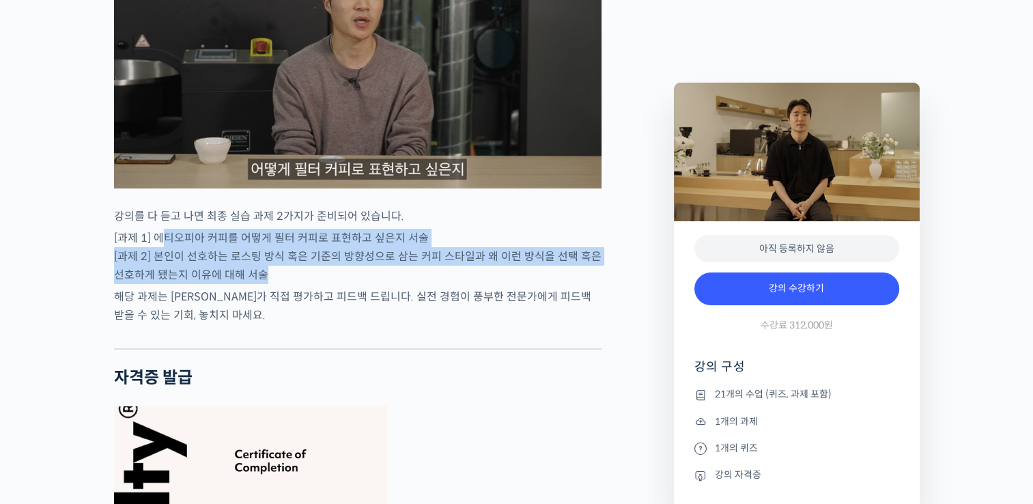
click at [479, 264] on p "[과제 1] 에티오피아 커피를 어떻게 필터 커피로 표현하고 싶은지 서술 [과제 2] 본인이 선호하는 로스팅 방식 혹은 기준의 방향성으로 삼는 …" at bounding box center [358, 256] width 488 height 55
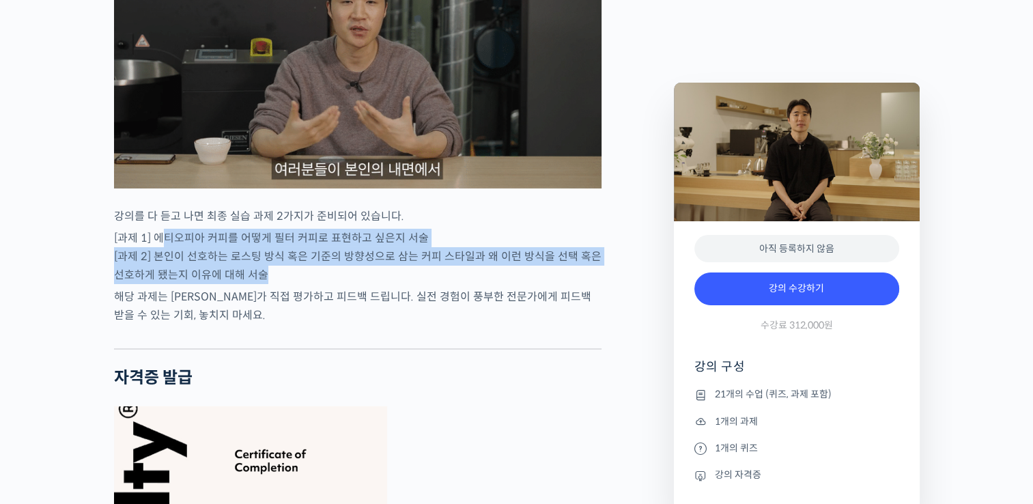
click at [479, 265] on p "[과제 1] 에티오피아 커피를 어떻게 필터 커피로 표현하고 싶은지 서술 [과제 2] 본인이 선호하는 로스팅 방식 혹은 기준의 방향성으로 삼는 …" at bounding box center [358, 256] width 488 height 55
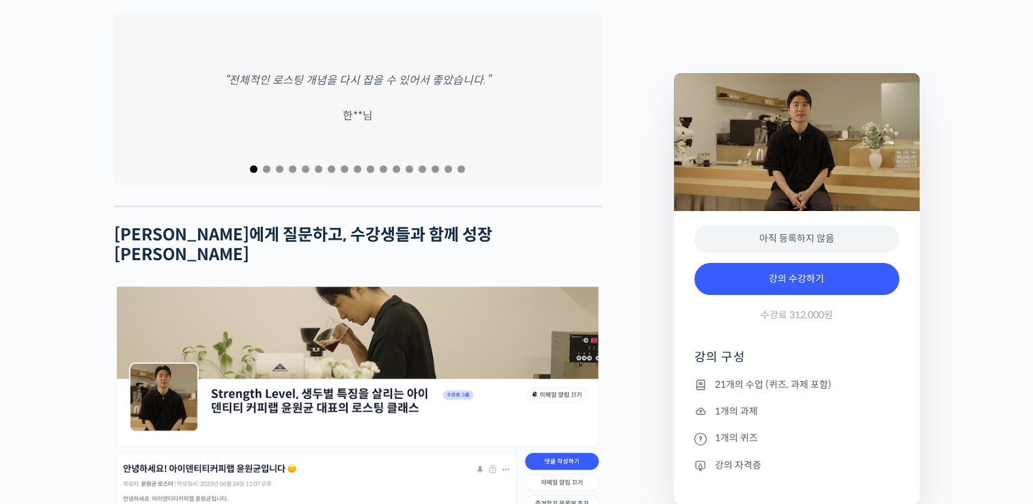
scroll to position [5737, 0]
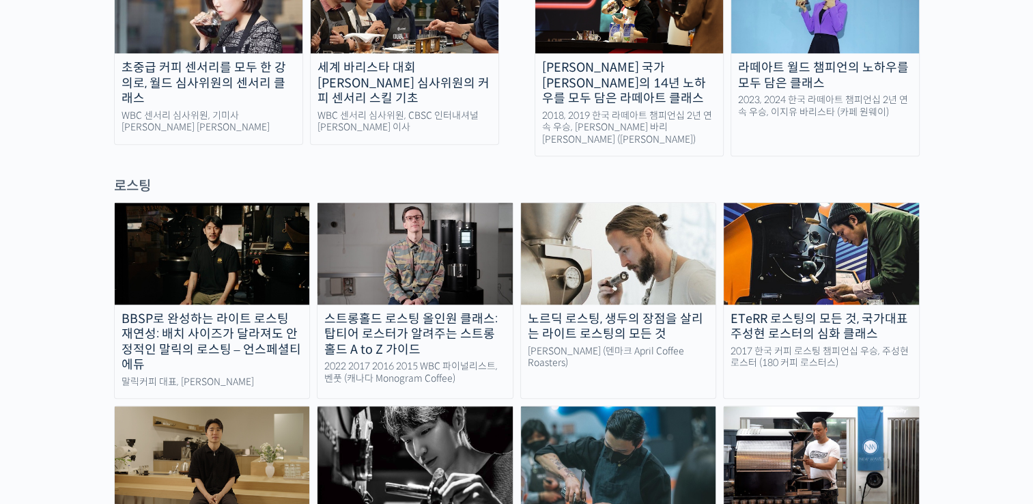
scroll to position [1229, 0]
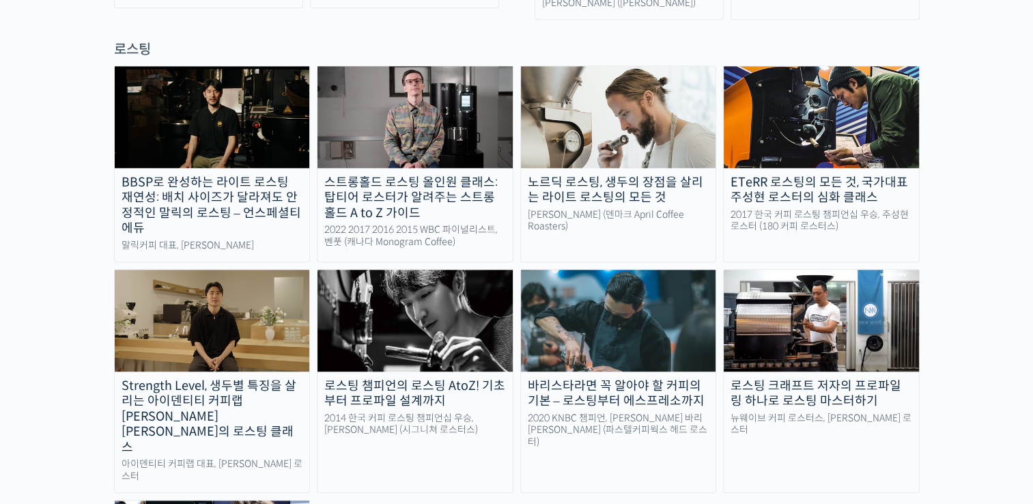
click at [623, 282] on img at bounding box center [618, 320] width 195 height 101
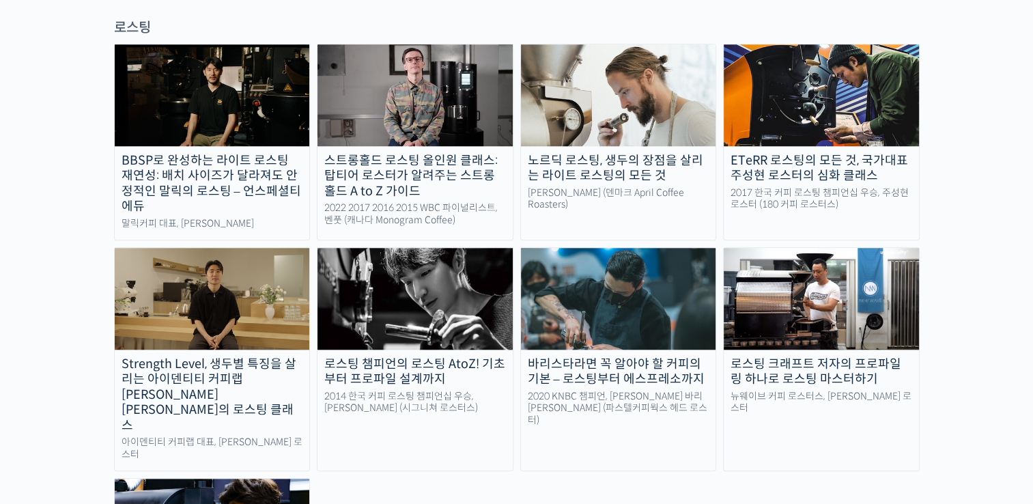
scroll to position [1093, 0]
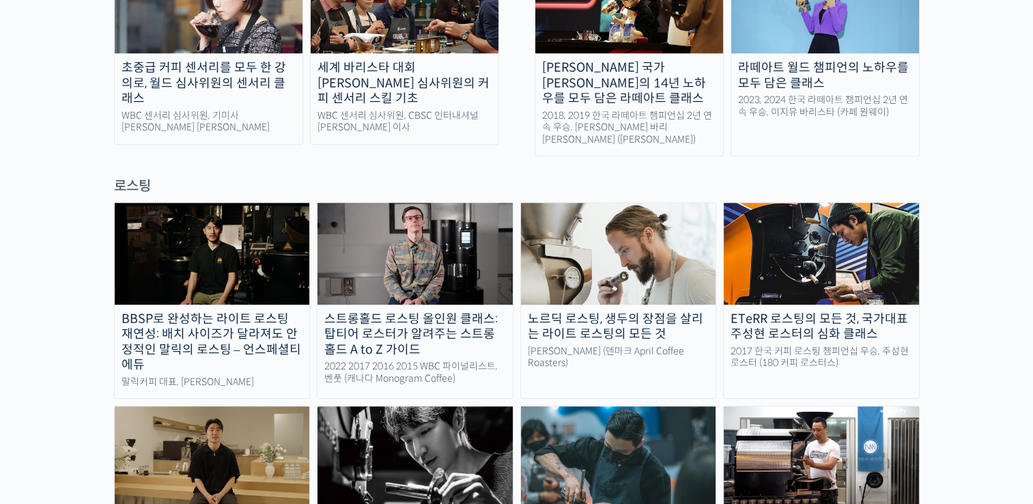
click at [419, 406] on img at bounding box center [415, 456] width 195 height 101
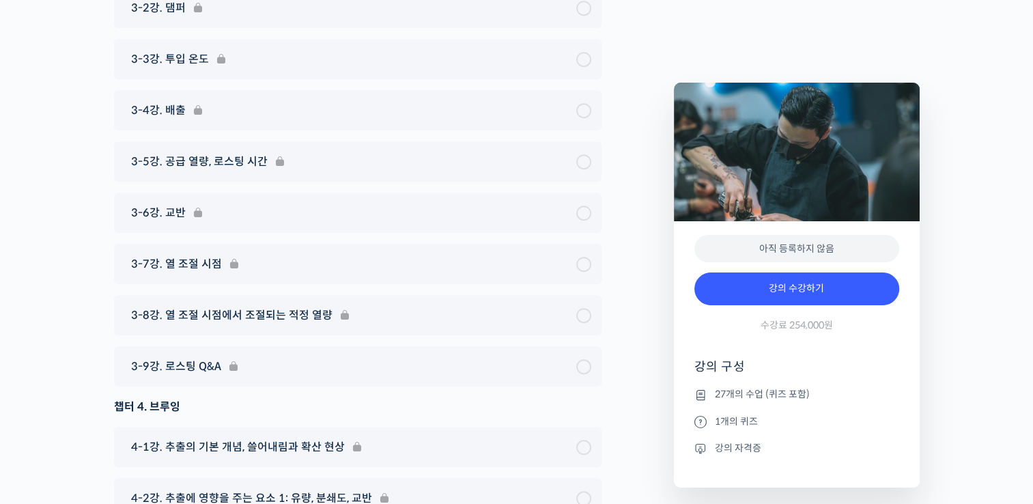
scroll to position [6215, 0]
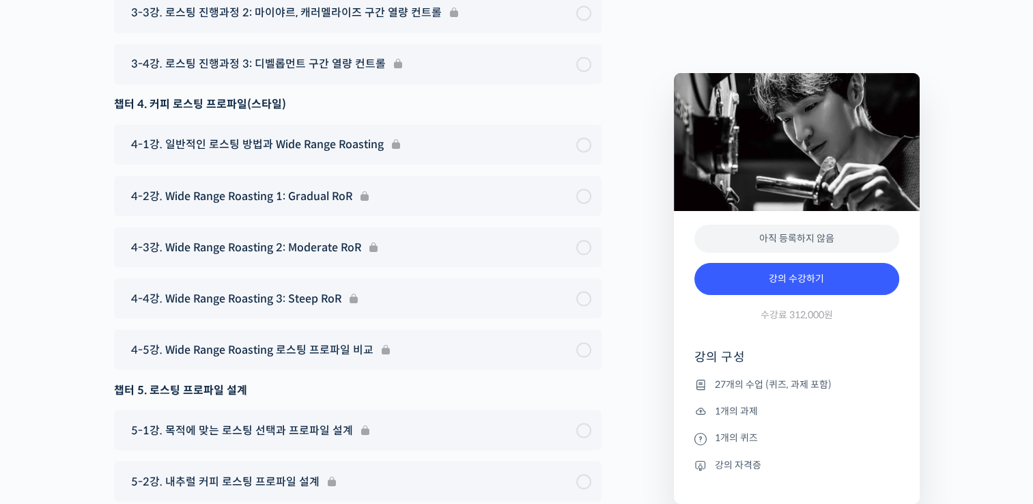
scroll to position [7649, 0]
